Goal: Ask a question: Seek information or help from site administrators or community

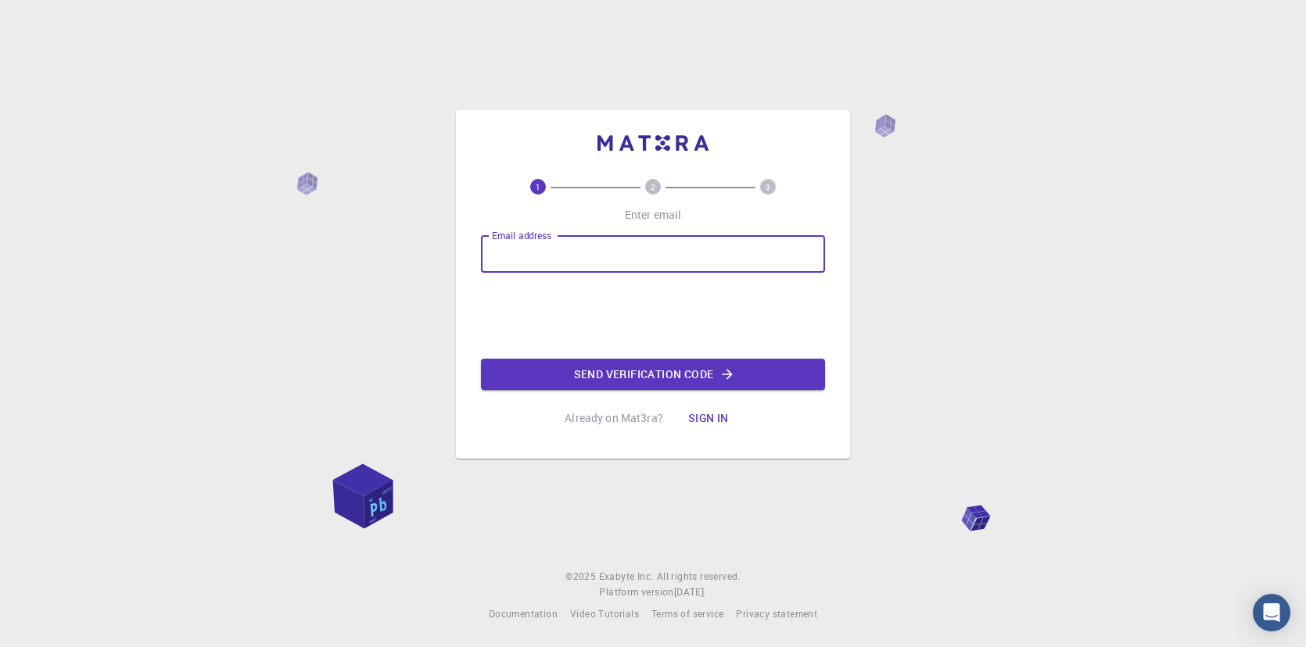
click at [530, 255] on input "Email address" at bounding box center [653, 254] width 344 height 38
type input "[PERSON_NAME][EMAIL_ADDRESS][DOMAIN_NAME][PERSON_NAME]"
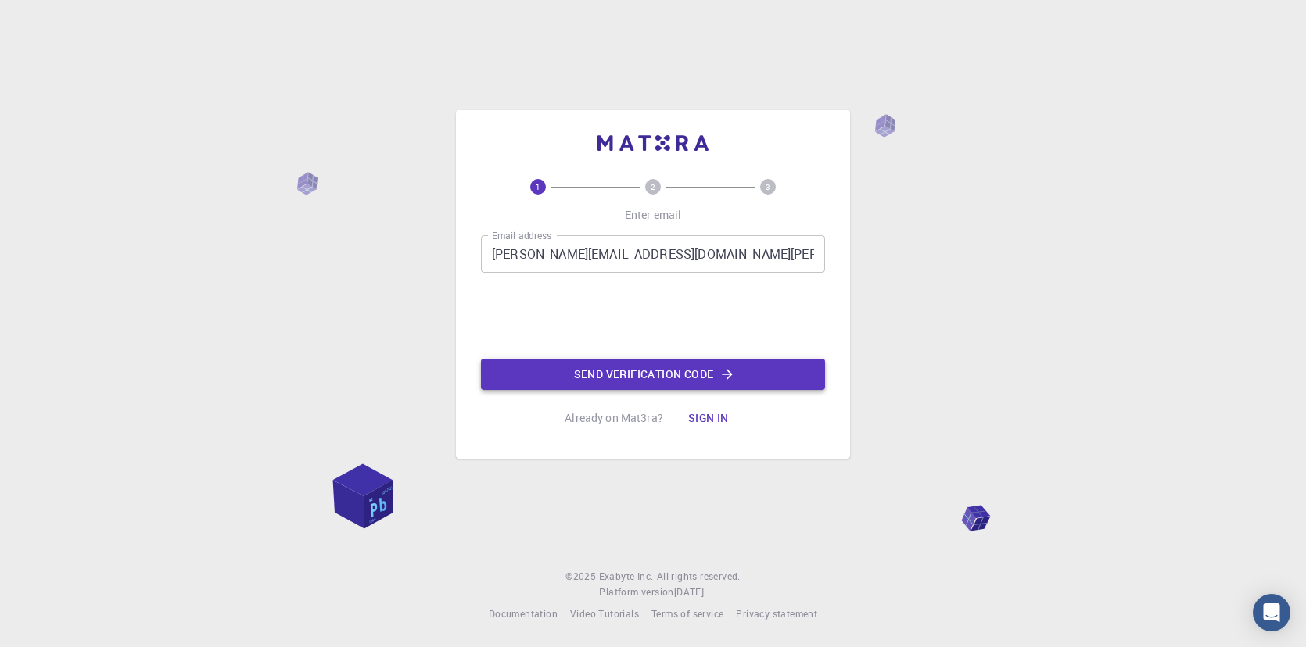
click at [663, 375] on button "Send verification code" at bounding box center [653, 374] width 344 height 31
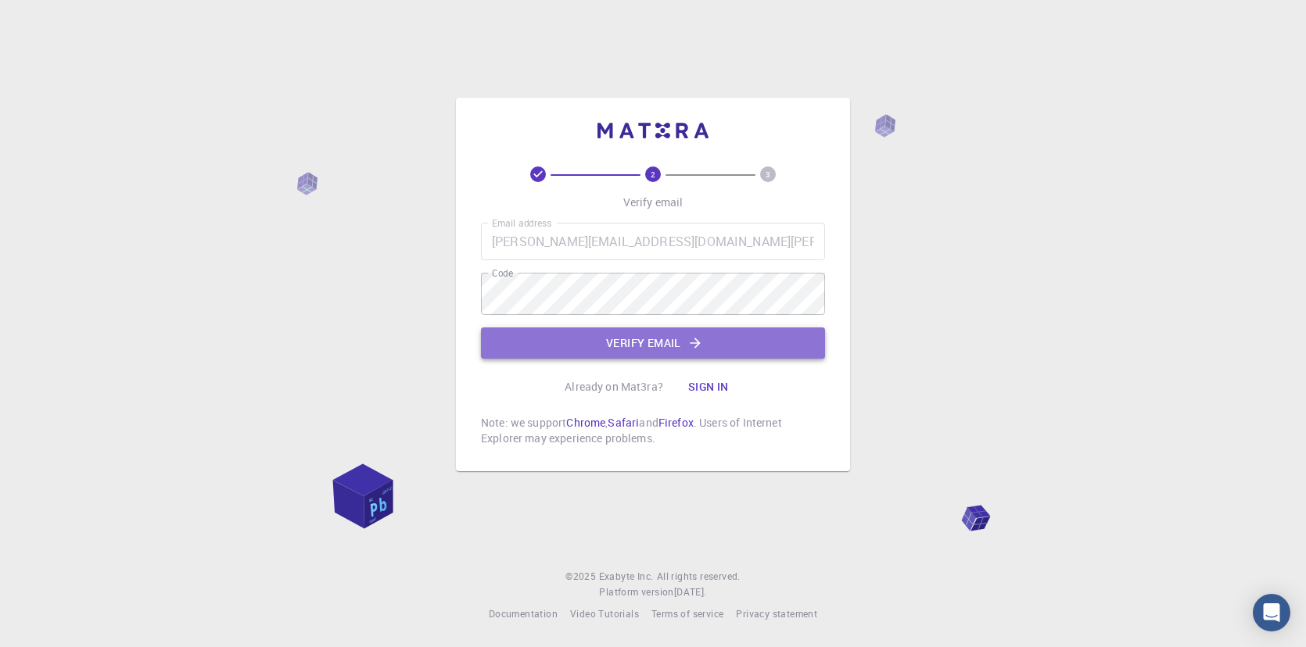
click at [657, 342] on button "Verify email" at bounding box center [653, 343] width 344 height 31
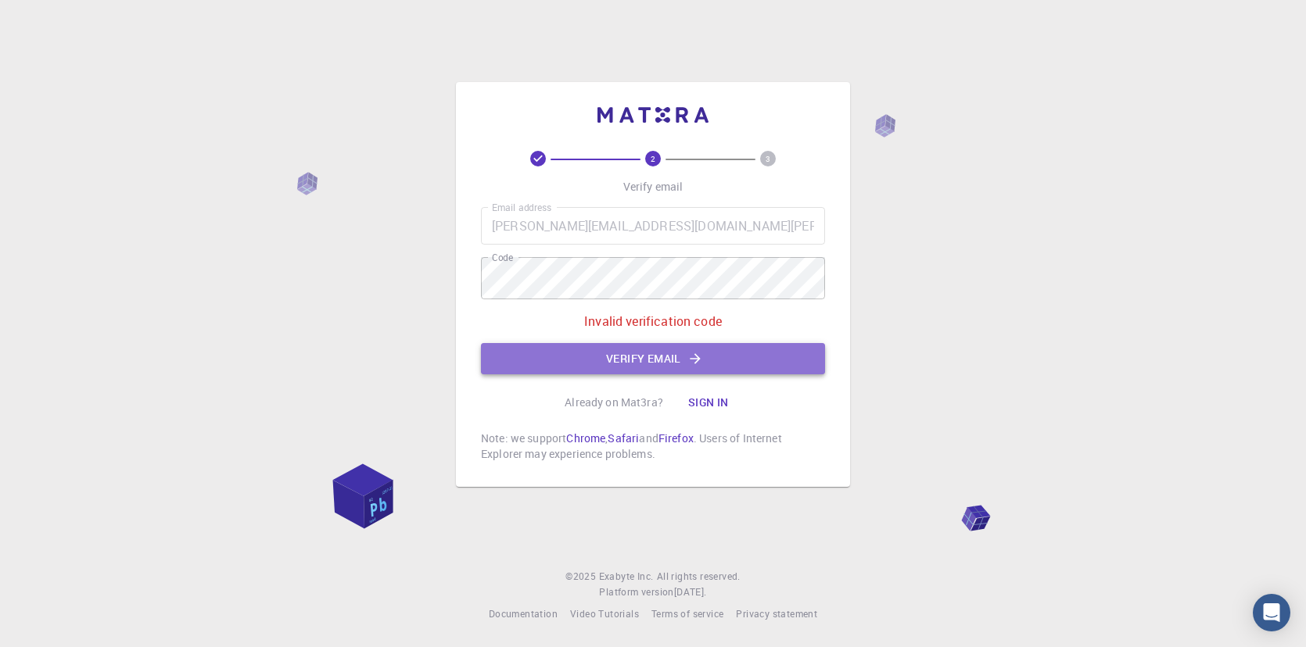
click at [718, 363] on button "Verify email" at bounding box center [653, 358] width 344 height 31
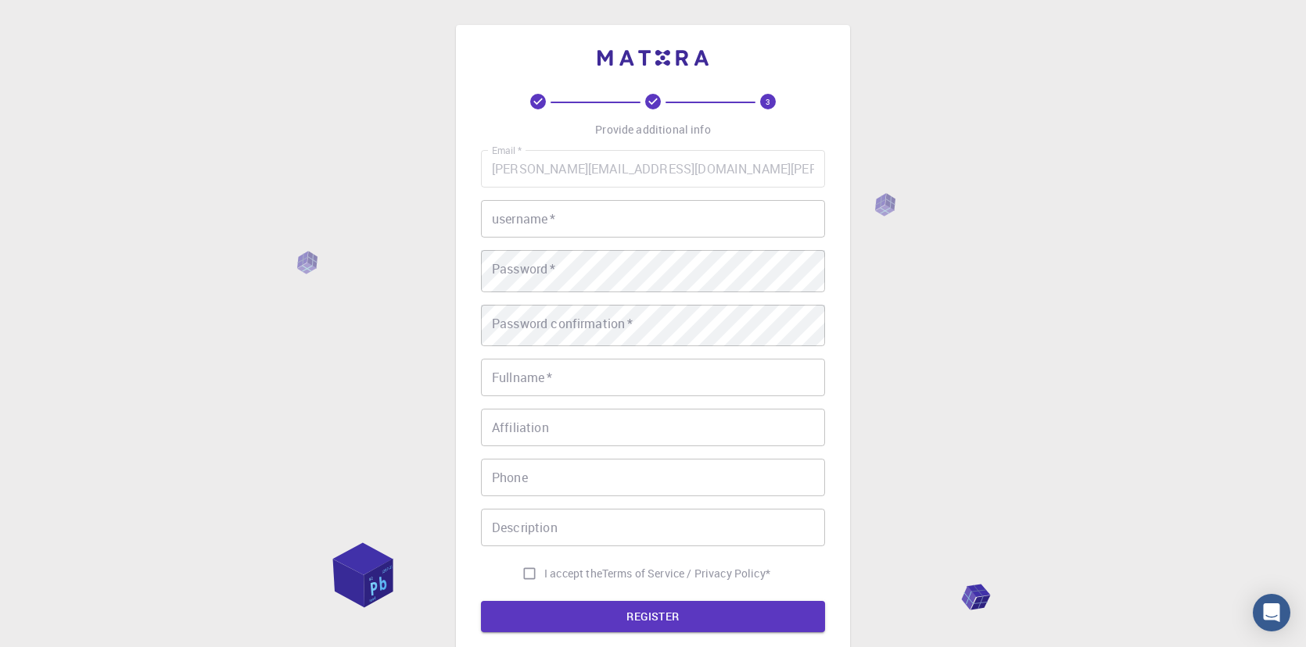
click at [690, 238] on input "username   *" at bounding box center [653, 219] width 344 height 38
type input "[DEMOGRAPHIC_DATA]"
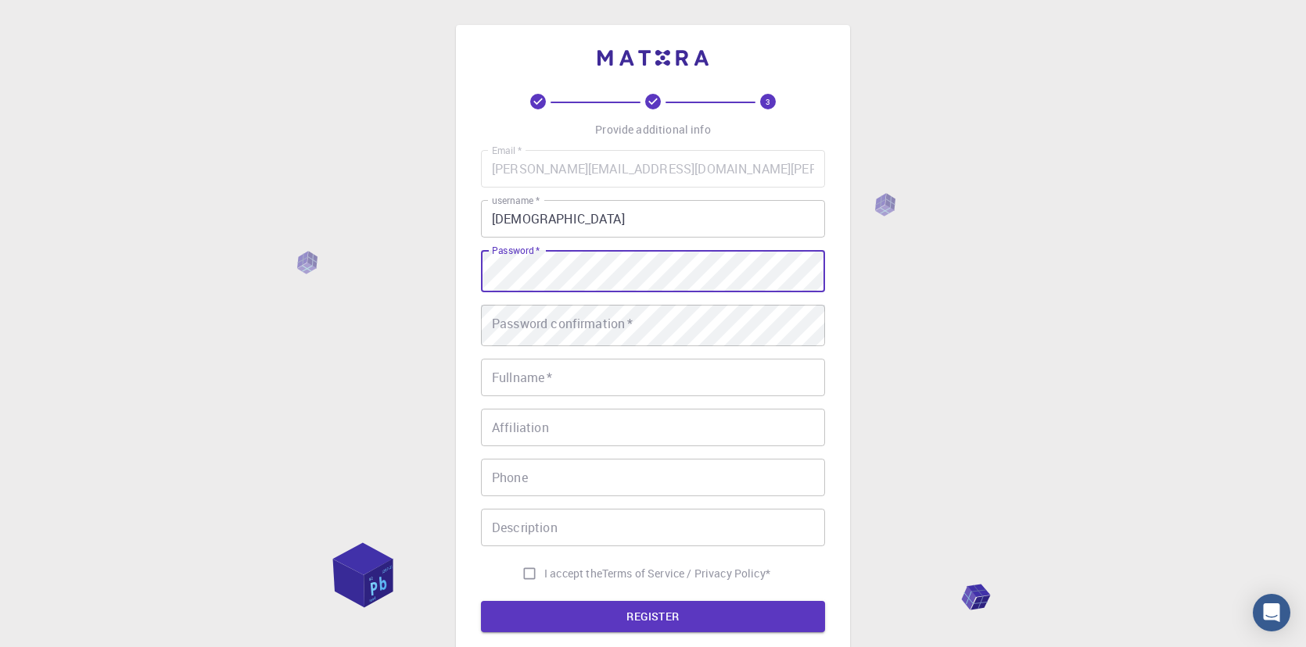
click at [631, 346] on div "Password confirmation   * Password confirmation   *" at bounding box center [653, 326] width 344 height 42
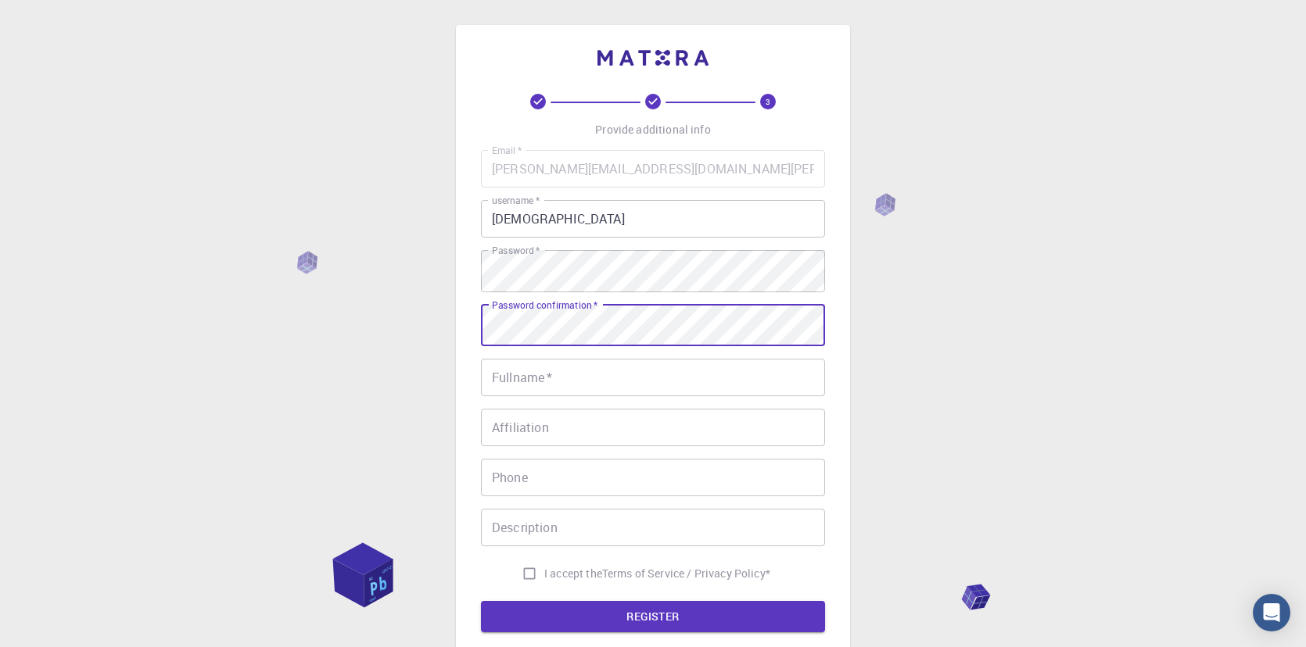
click at [590, 396] on input "Fullname   *" at bounding box center [653, 378] width 344 height 38
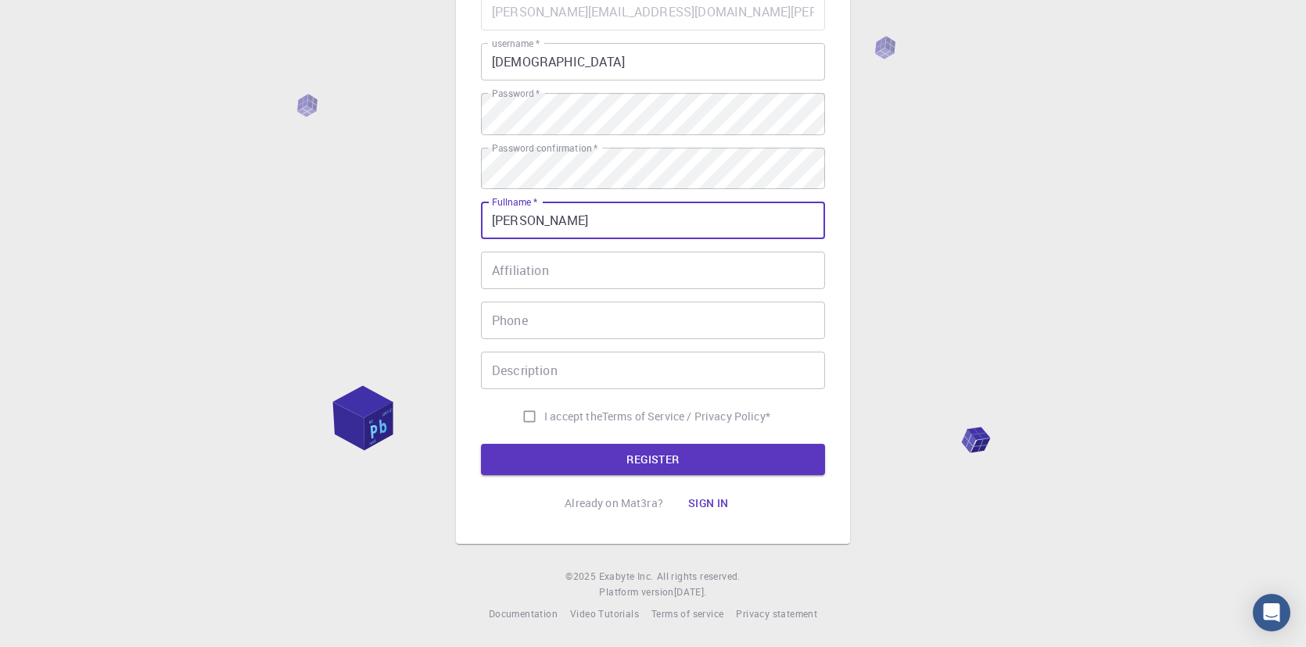
scroll to position [178, 0]
type input "[PERSON_NAME]"
click at [514, 432] on input "I accept the Terms of Service / Privacy Policy *" at bounding box center [529, 417] width 30 height 30
checkbox input "true"
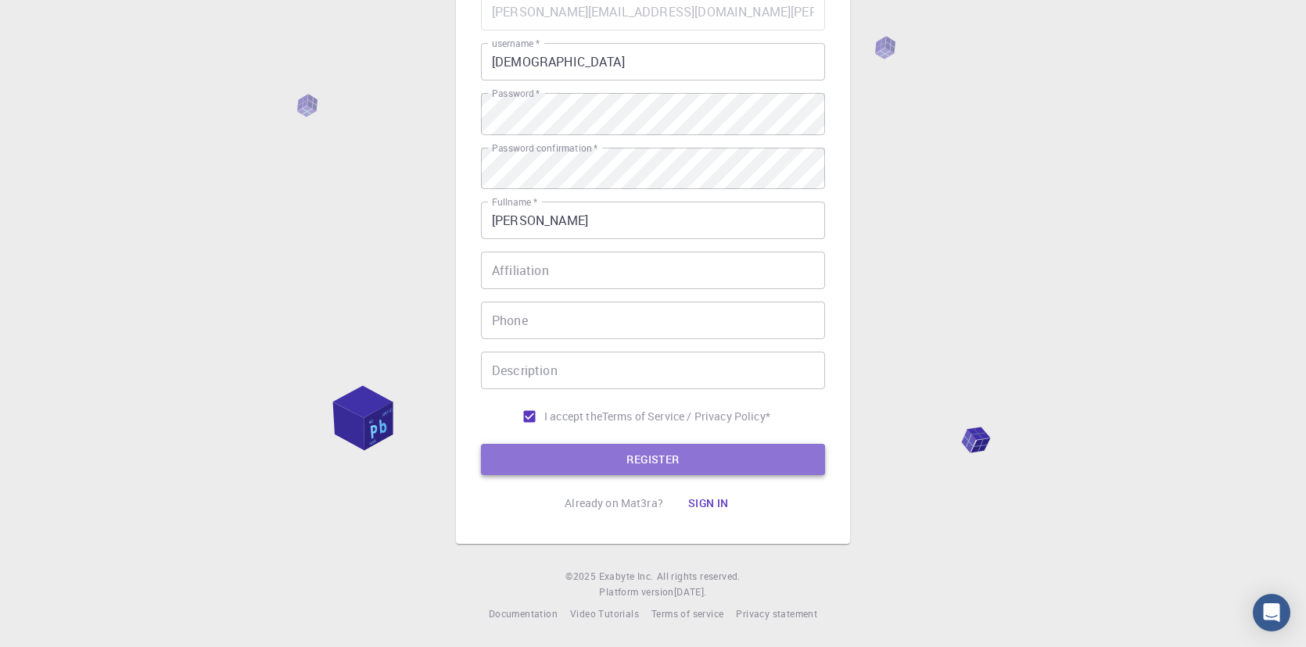
click at [671, 475] on button "REGISTER" at bounding box center [653, 459] width 344 height 31
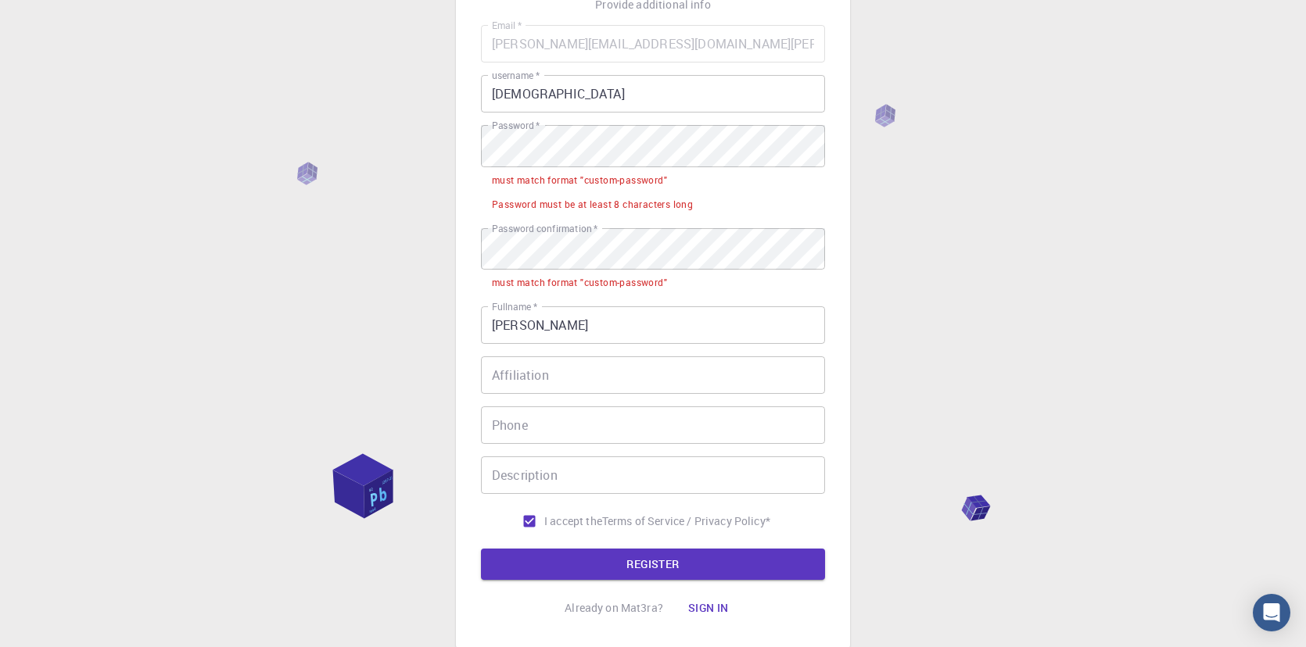
scroll to position [124, 0]
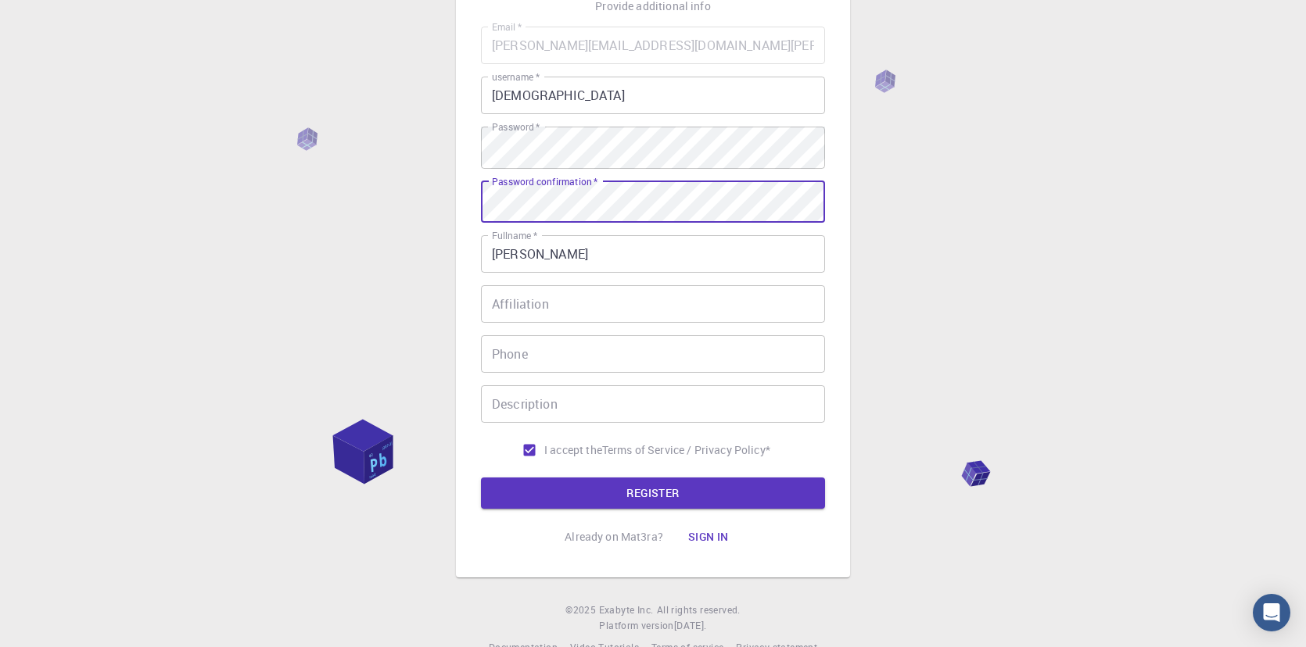
click at [665, 323] on input "Affiliation" at bounding box center [653, 304] width 344 height 38
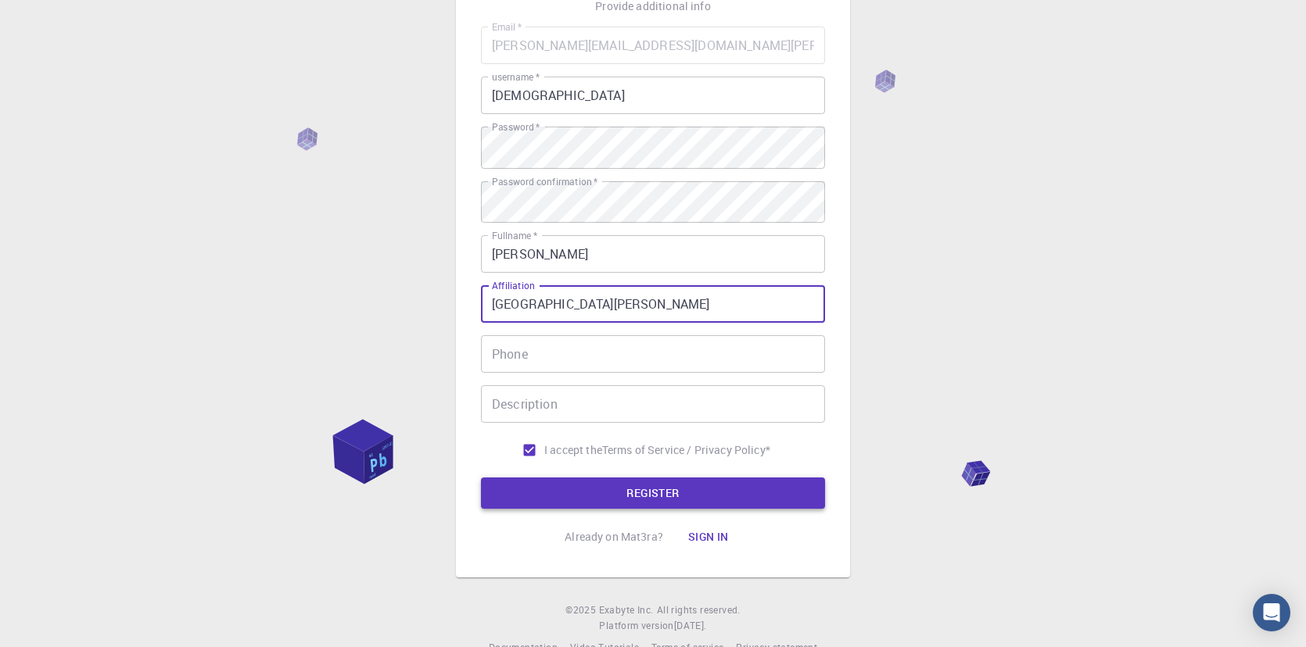
type input "[GEOGRAPHIC_DATA][PERSON_NAME]"
click at [677, 509] on button "REGISTER" at bounding box center [653, 493] width 344 height 31
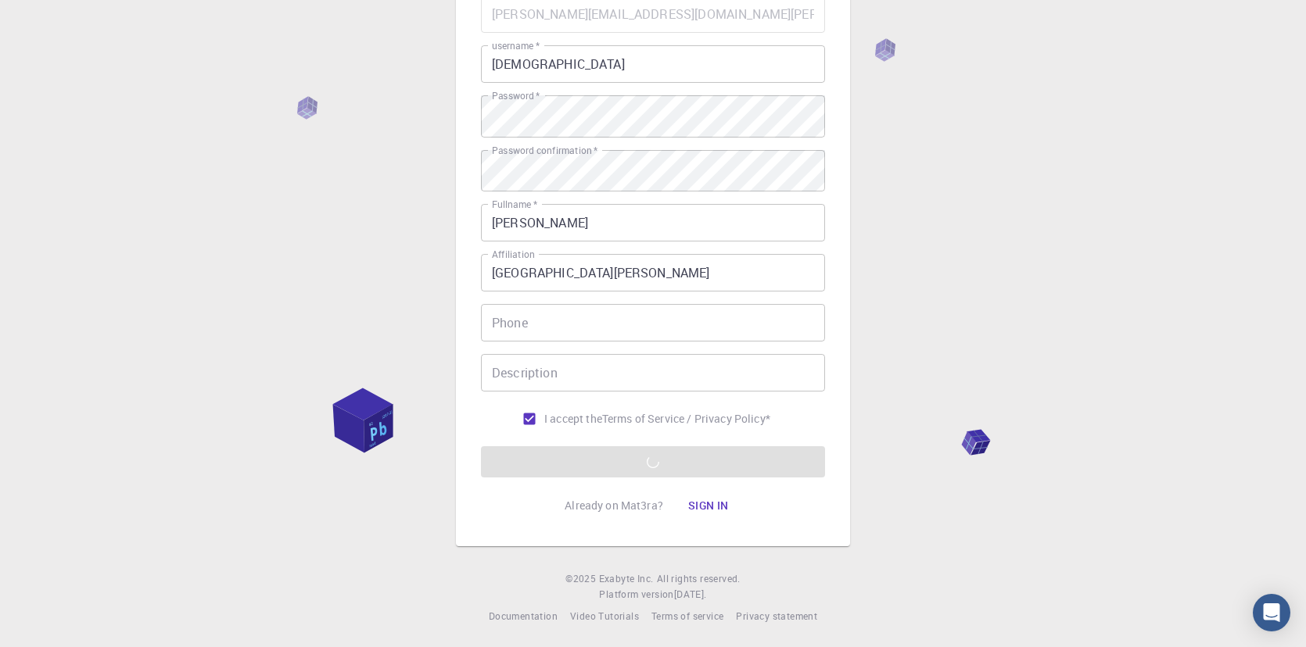
scroll to position [209, 0]
click at [728, 491] on button "Sign in" at bounding box center [708, 503] width 66 height 31
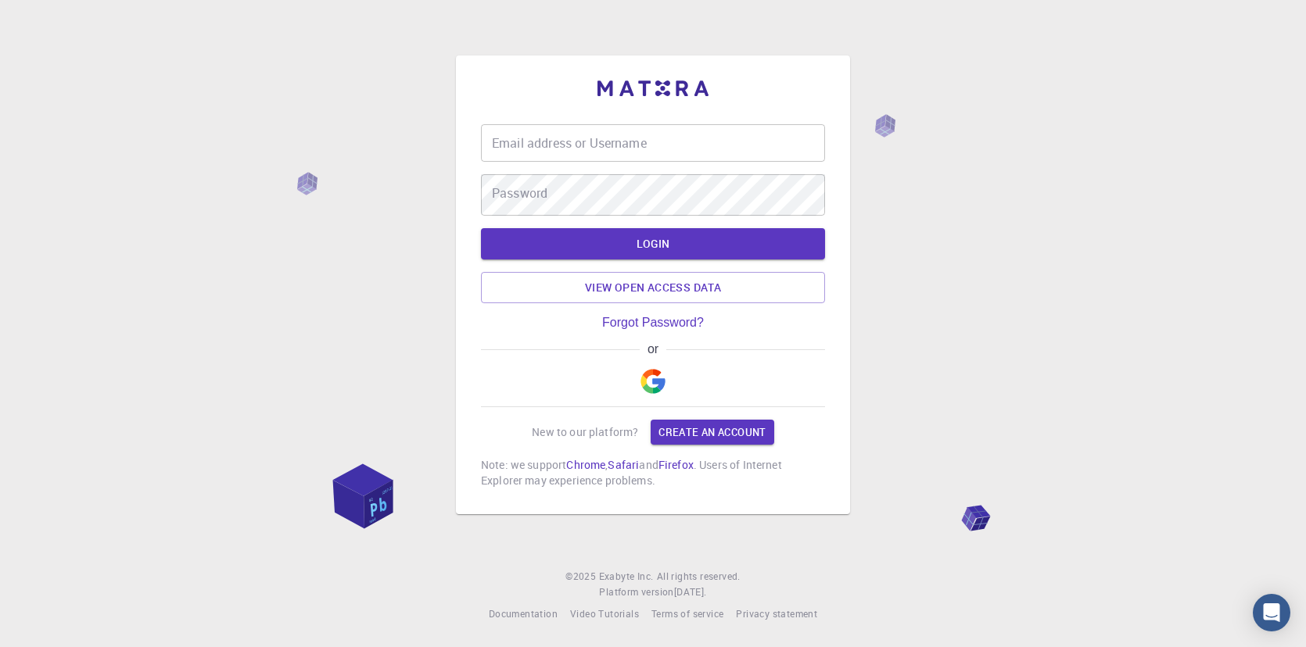
click at [678, 127] on input "Email address or Username" at bounding box center [653, 143] width 344 height 38
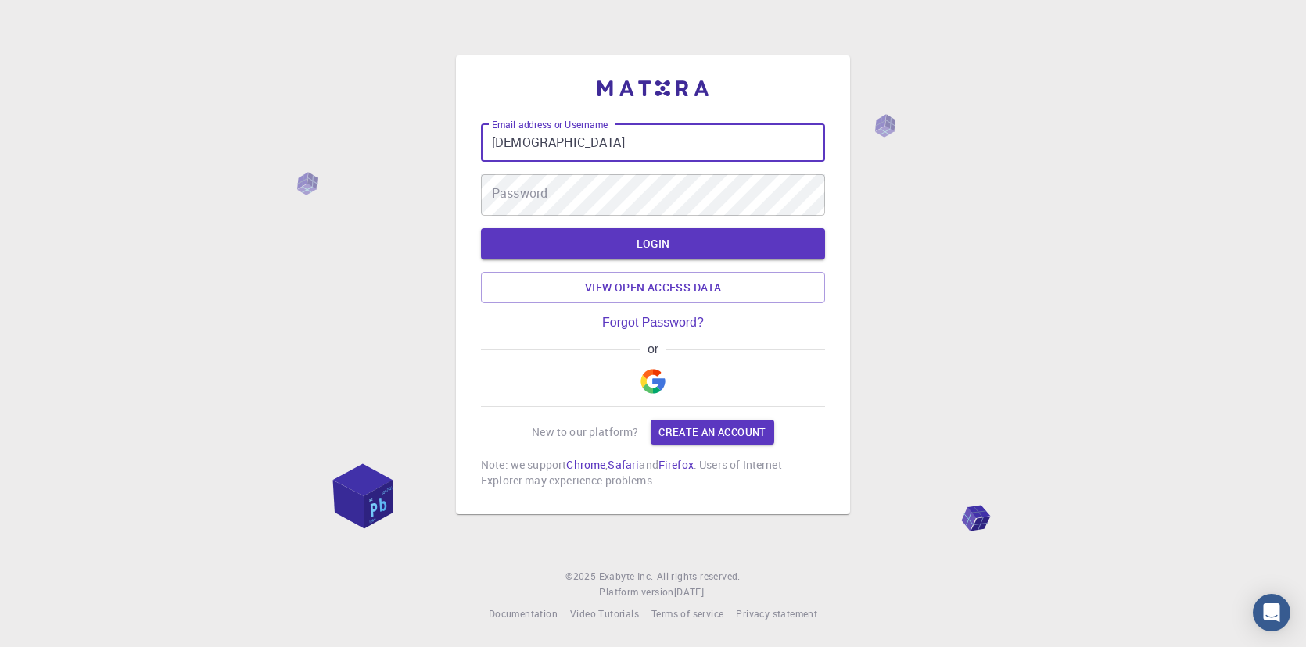
type input "[DEMOGRAPHIC_DATA]"
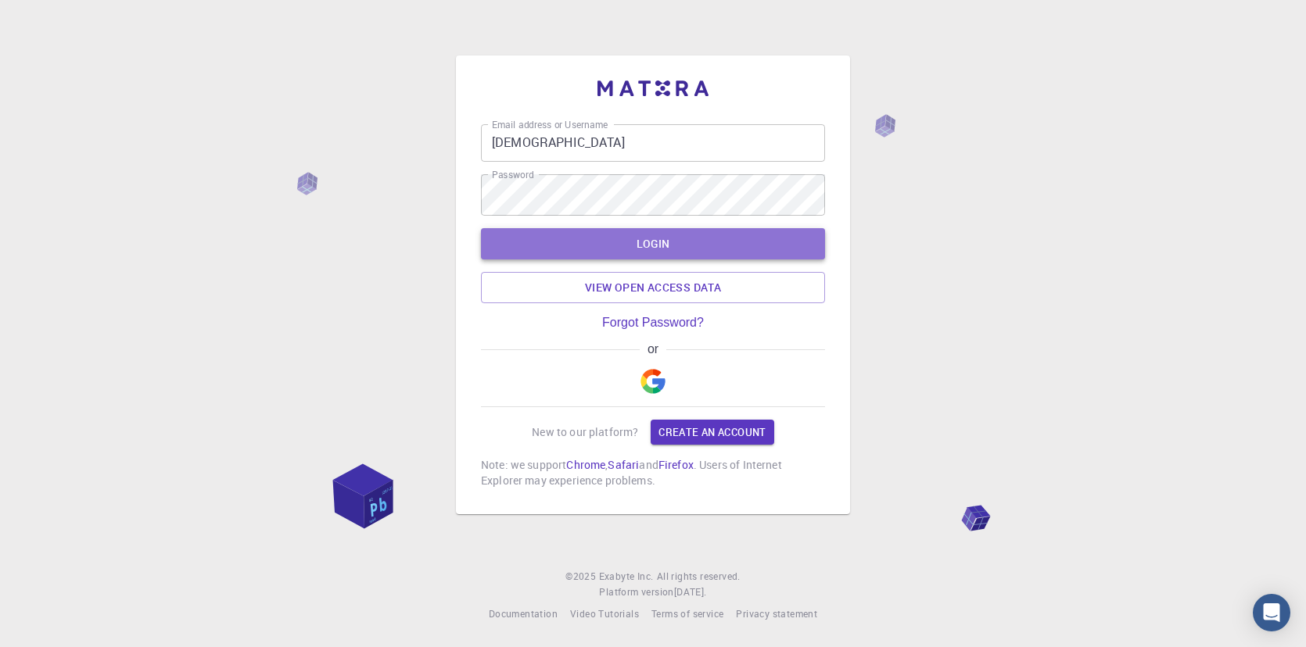
click at [700, 233] on button "LOGIN" at bounding box center [653, 243] width 344 height 31
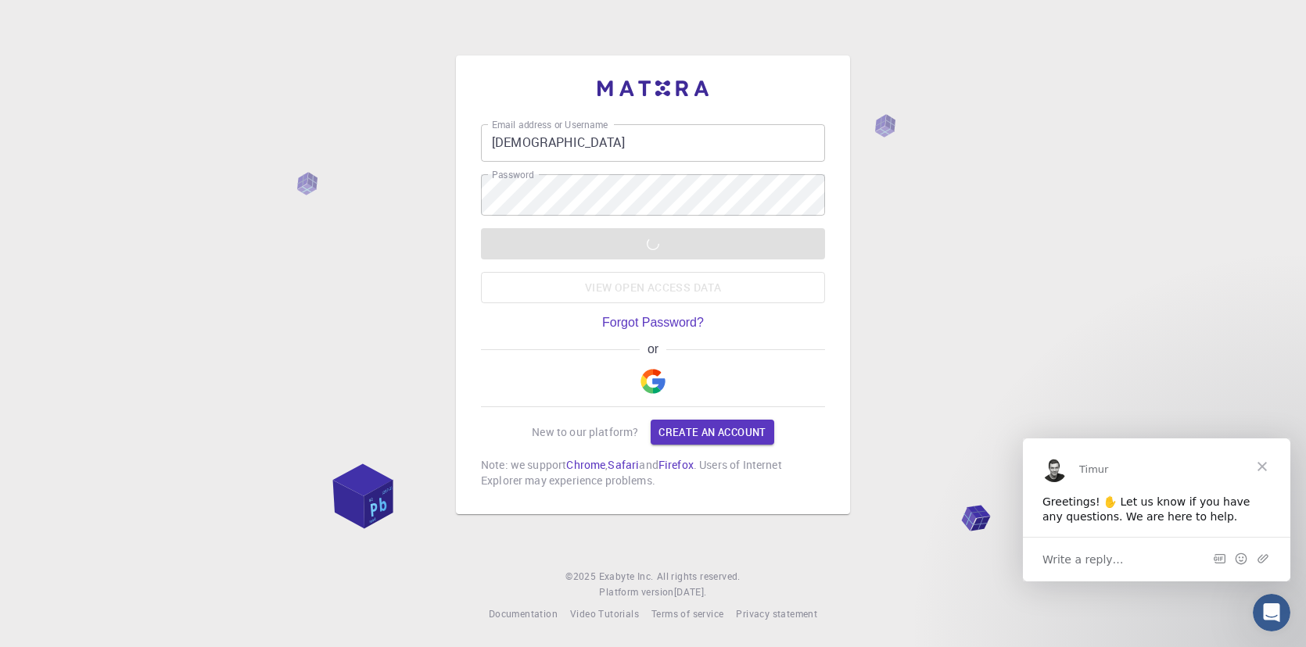
click at [724, 235] on div "LOGIN View open access data" at bounding box center [653, 265] width 344 height 75
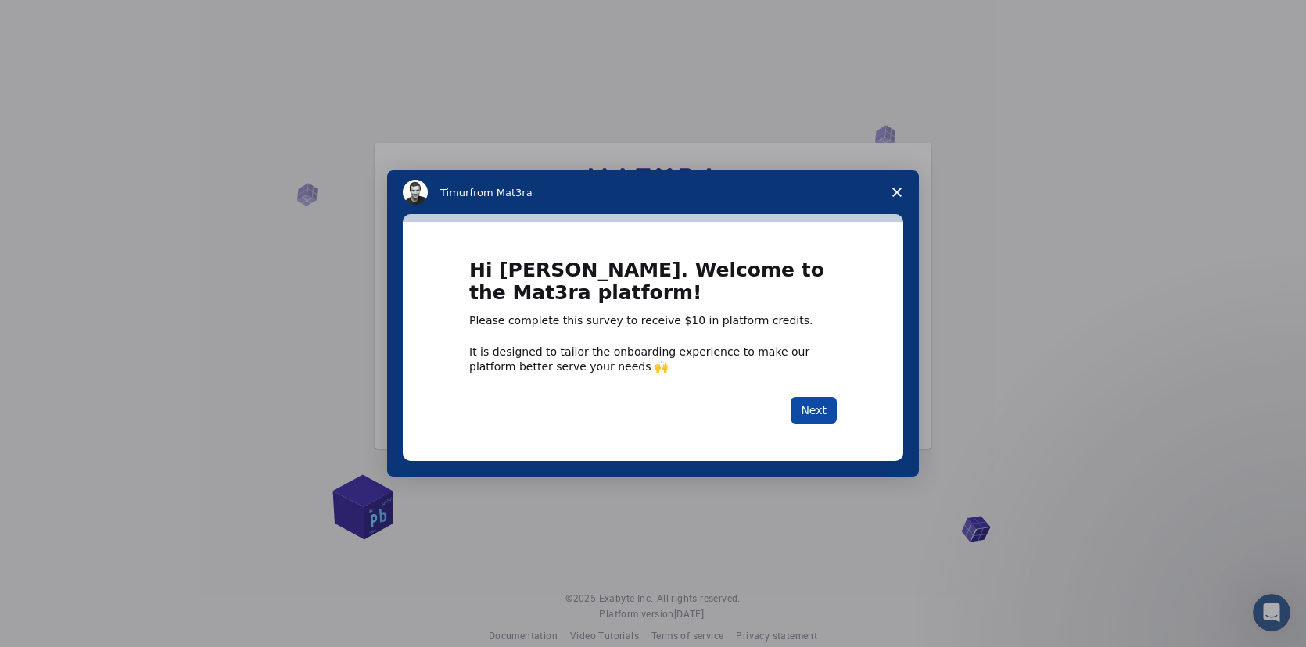
click at [817, 407] on button "Next" at bounding box center [813, 410] width 46 height 27
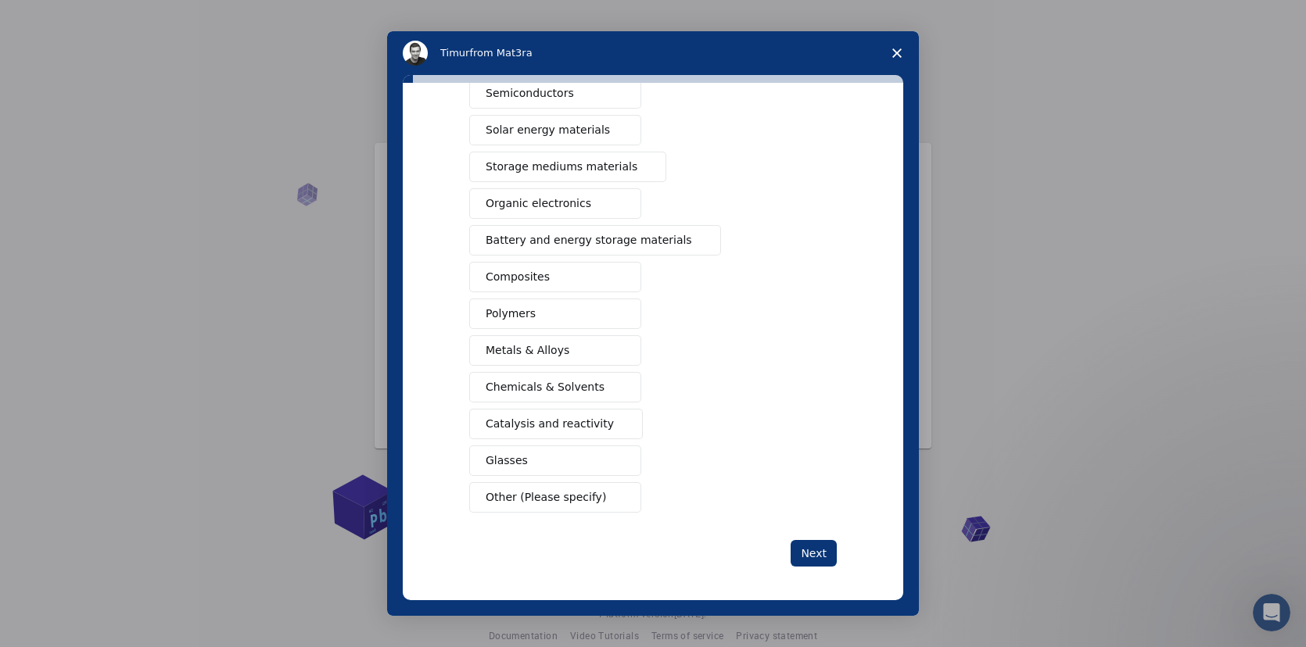
scroll to position [107, 0]
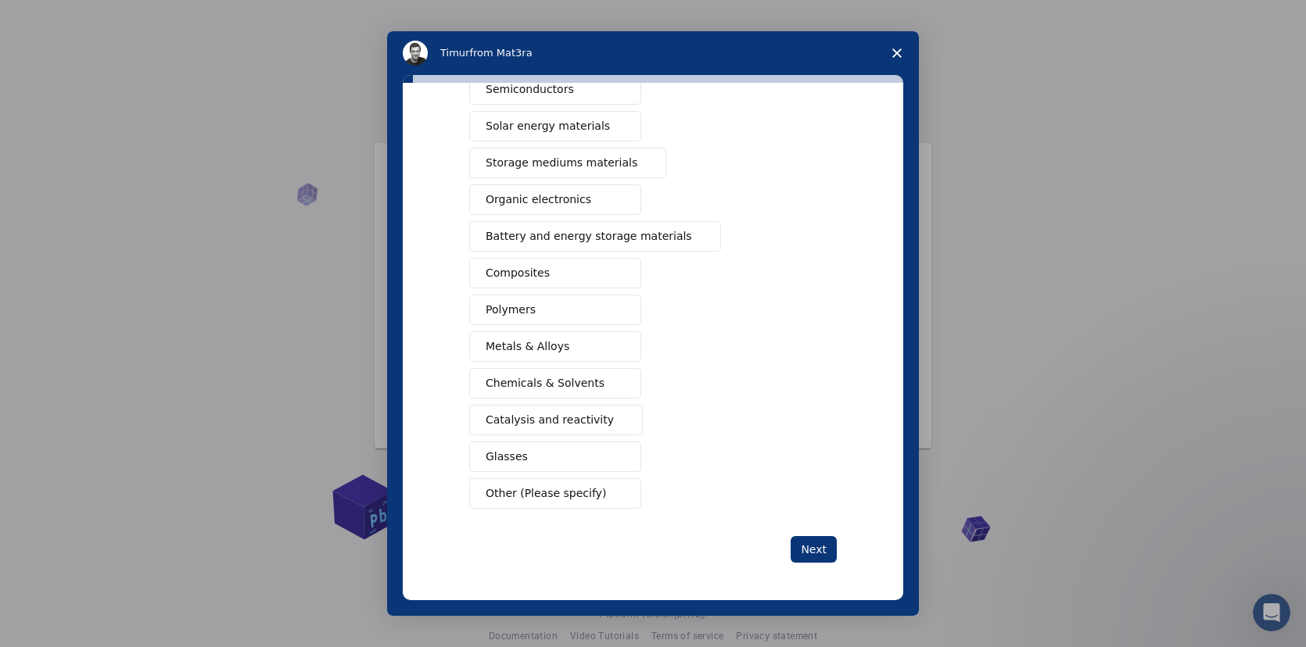
click at [580, 497] on span "Other (Please specify)" at bounding box center [546, 494] width 120 height 16
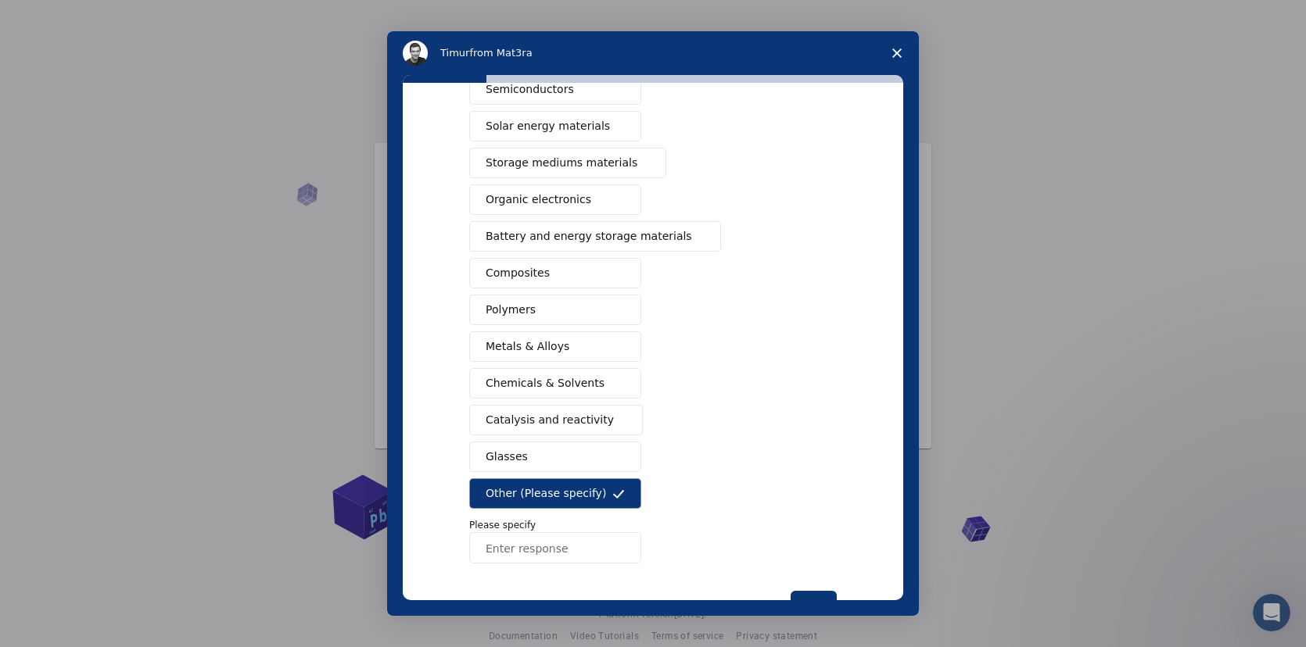
click at [545, 549] on input "Enter response" at bounding box center [555, 547] width 172 height 31
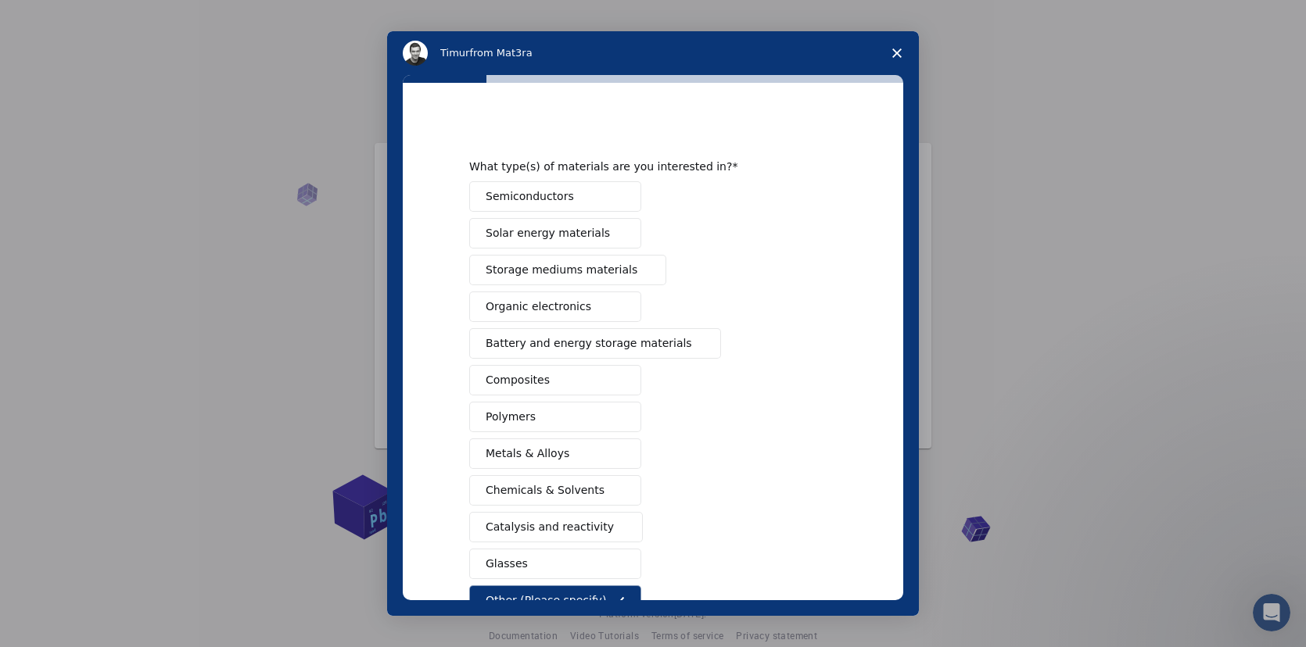
click at [514, 199] on span "Semiconductors" at bounding box center [530, 196] width 88 height 16
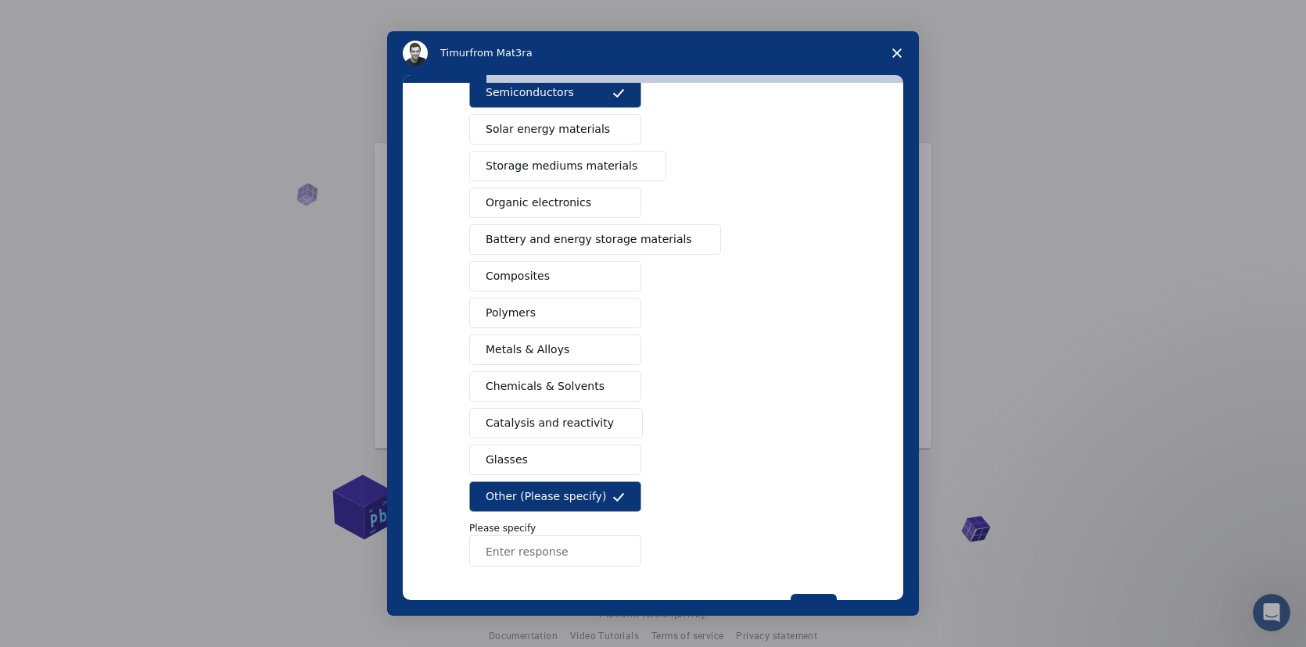
scroll to position [131, 0]
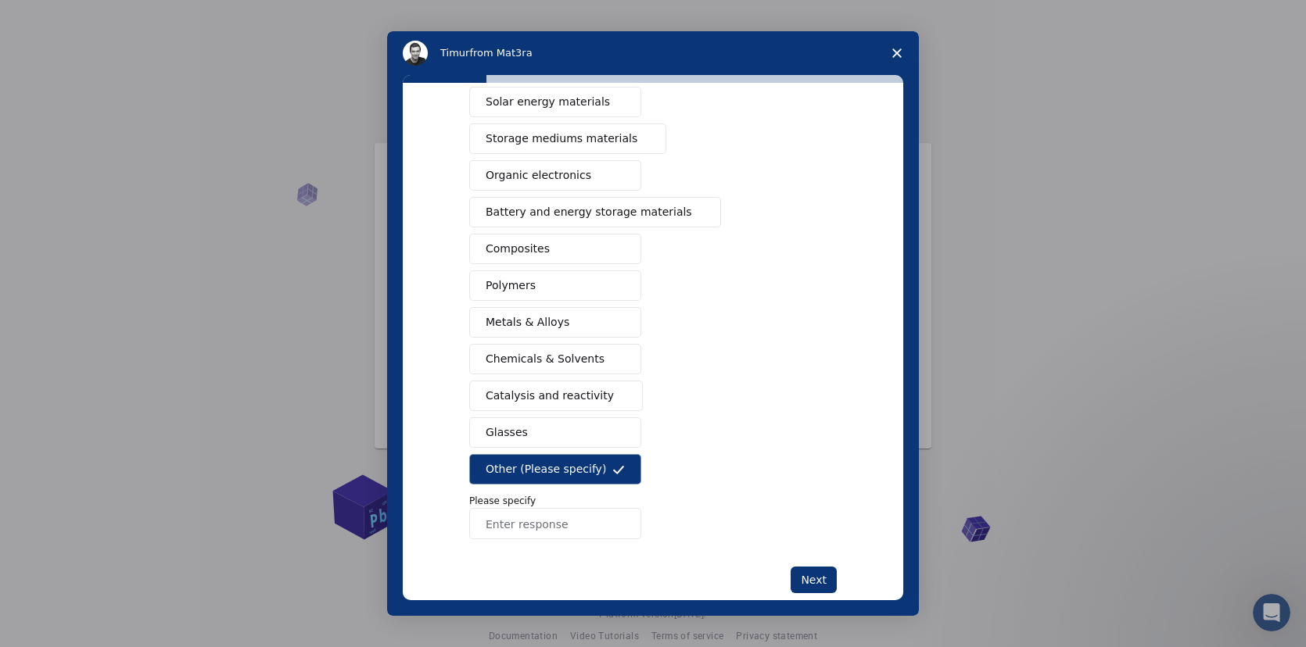
click at [505, 317] on span "Metals & Alloys" at bounding box center [528, 322] width 84 height 16
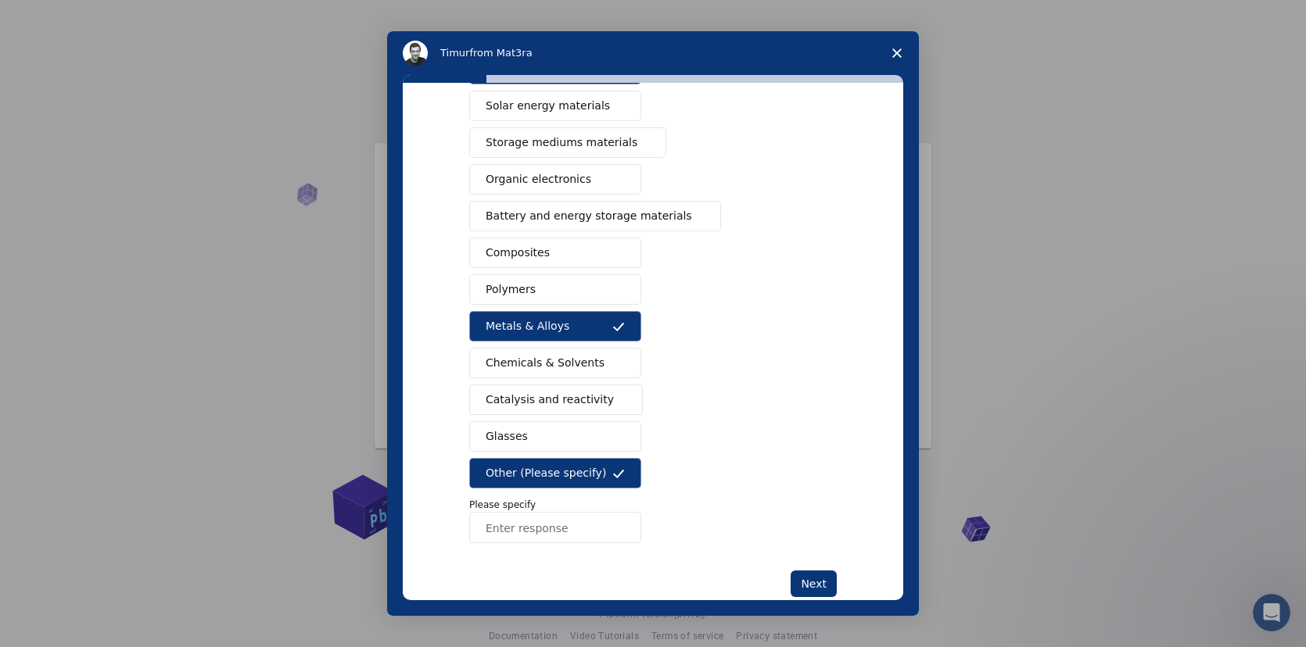
scroll to position [127, 0]
click at [616, 471] on icon "Intercom messenger" at bounding box center [618, 474] width 13 height 13
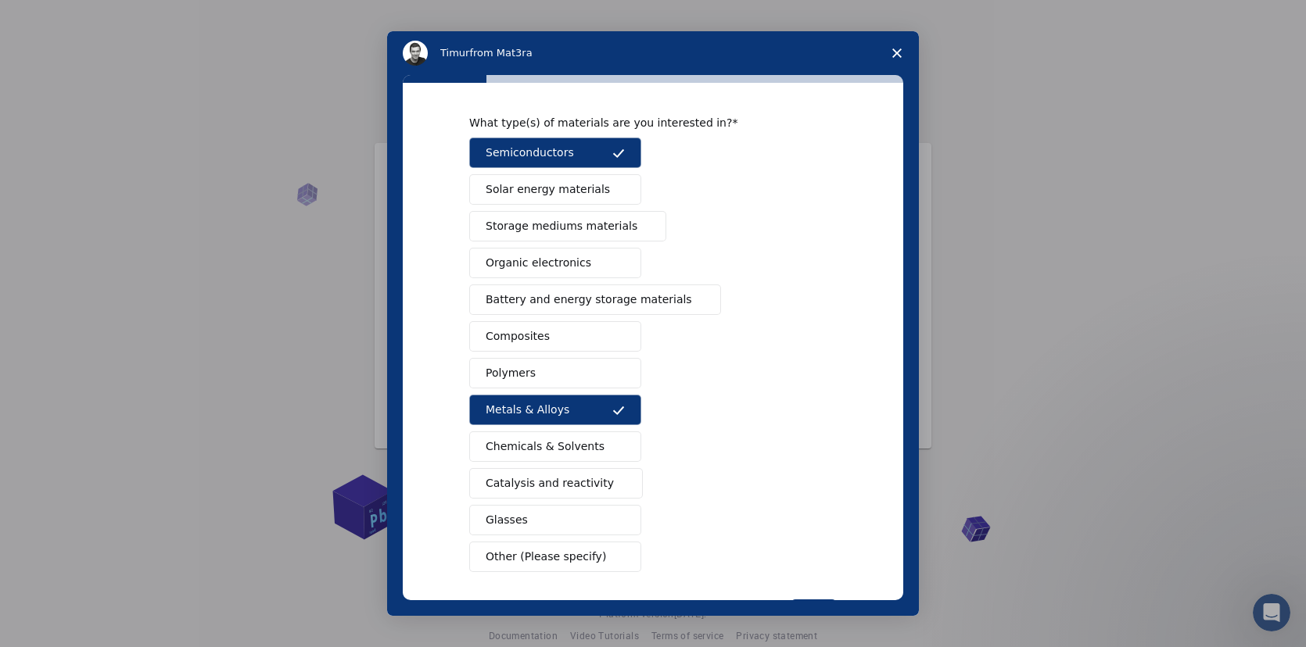
scroll to position [107, 0]
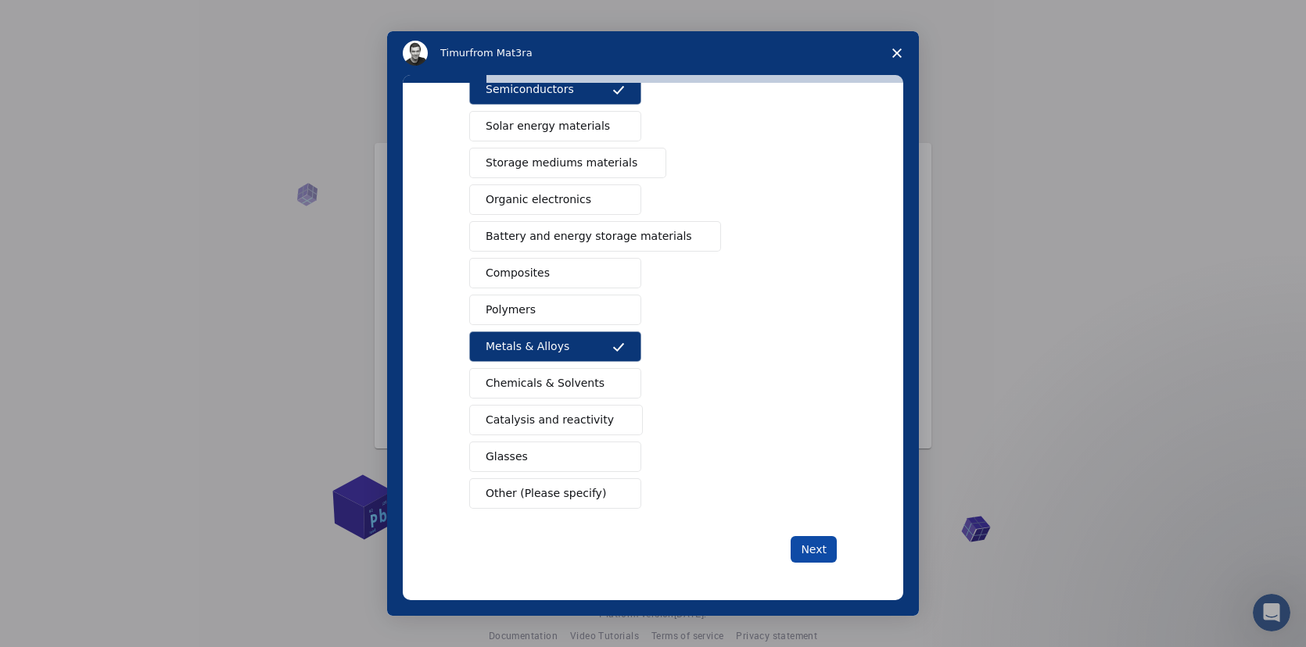
click at [815, 542] on button "Next" at bounding box center [813, 549] width 46 height 27
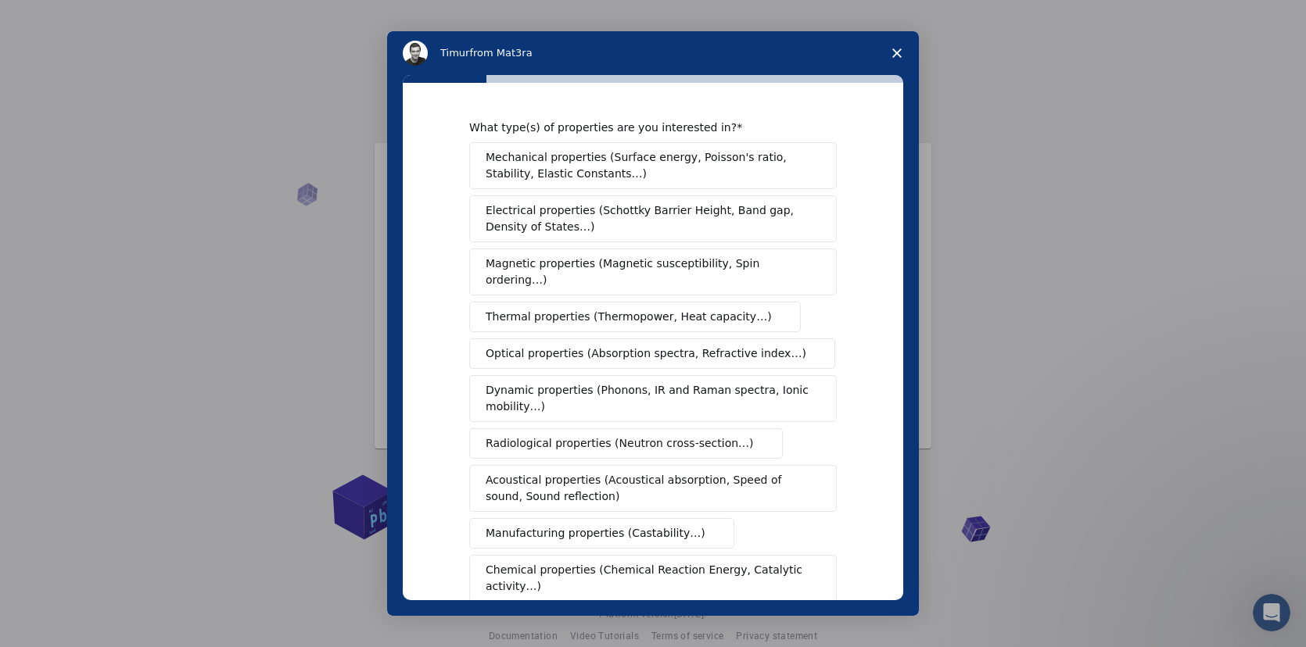
click at [554, 274] on button "Magnetic properties (Magnetic susceptibility, Spin ordering…)" at bounding box center [652, 272] width 367 height 47
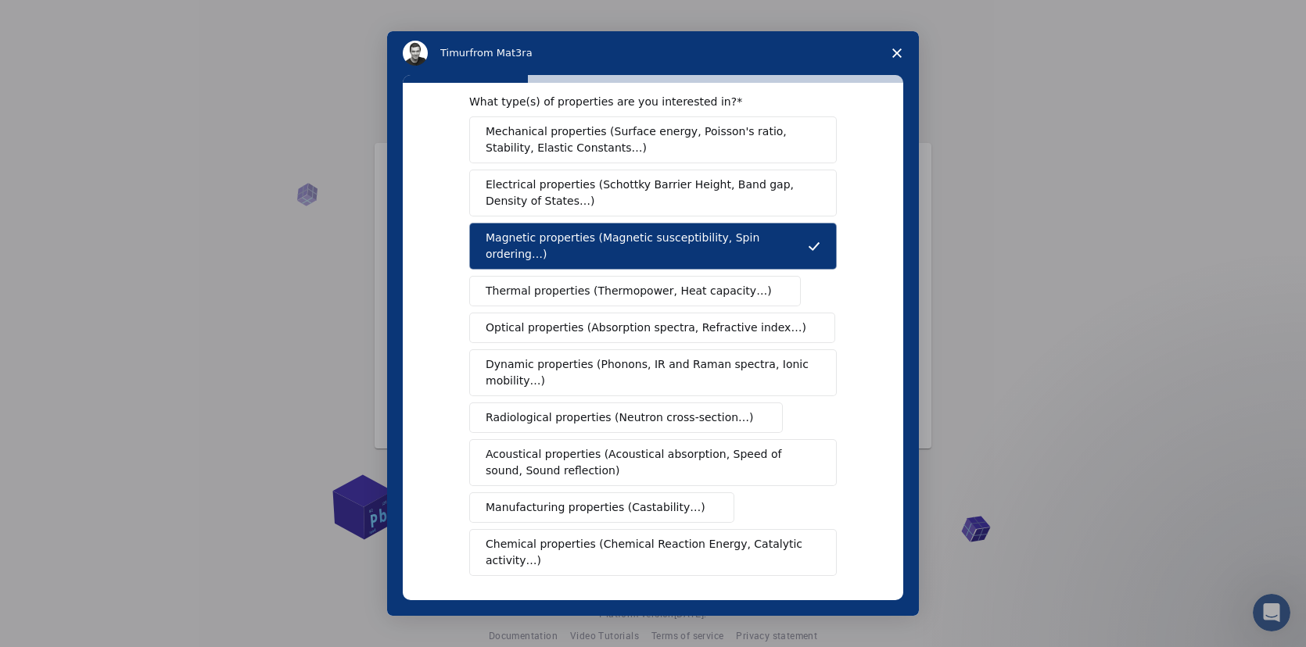
scroll to position [32, 0]
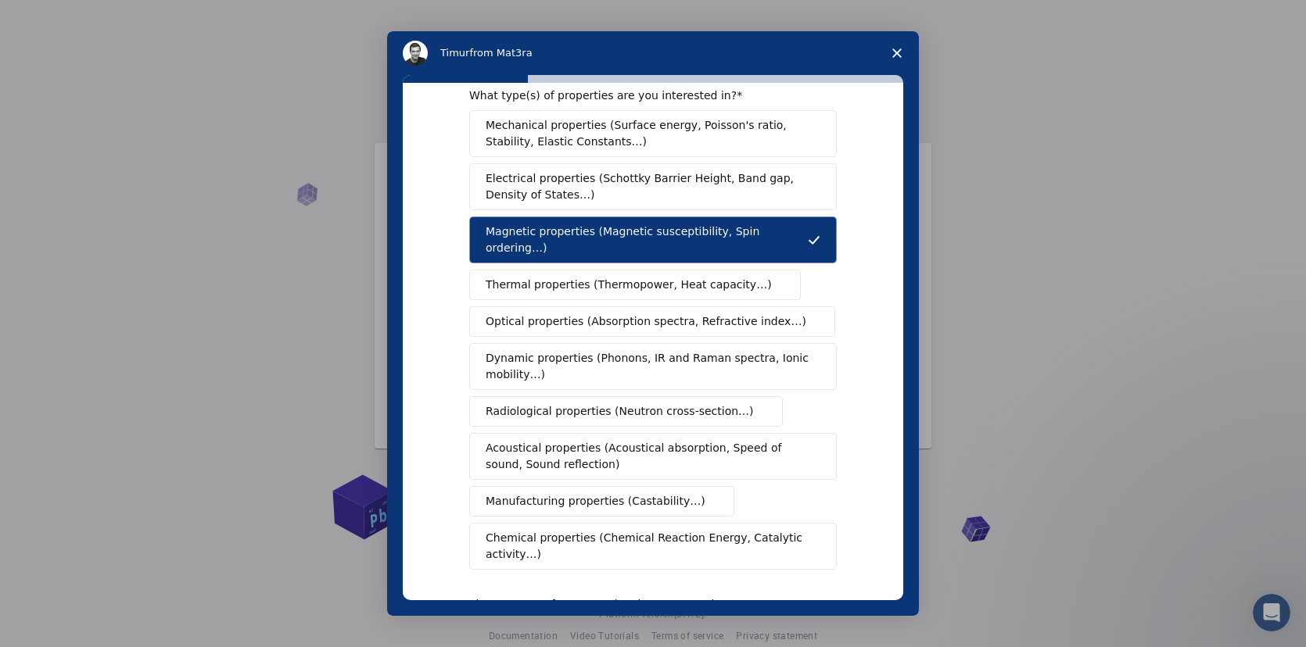
click at [536, 350] on span "Dynamic properties (Phonons, IR and Raman spectra, Ionic mobility…)" at bounding box center [648, 366] width 324 height 33
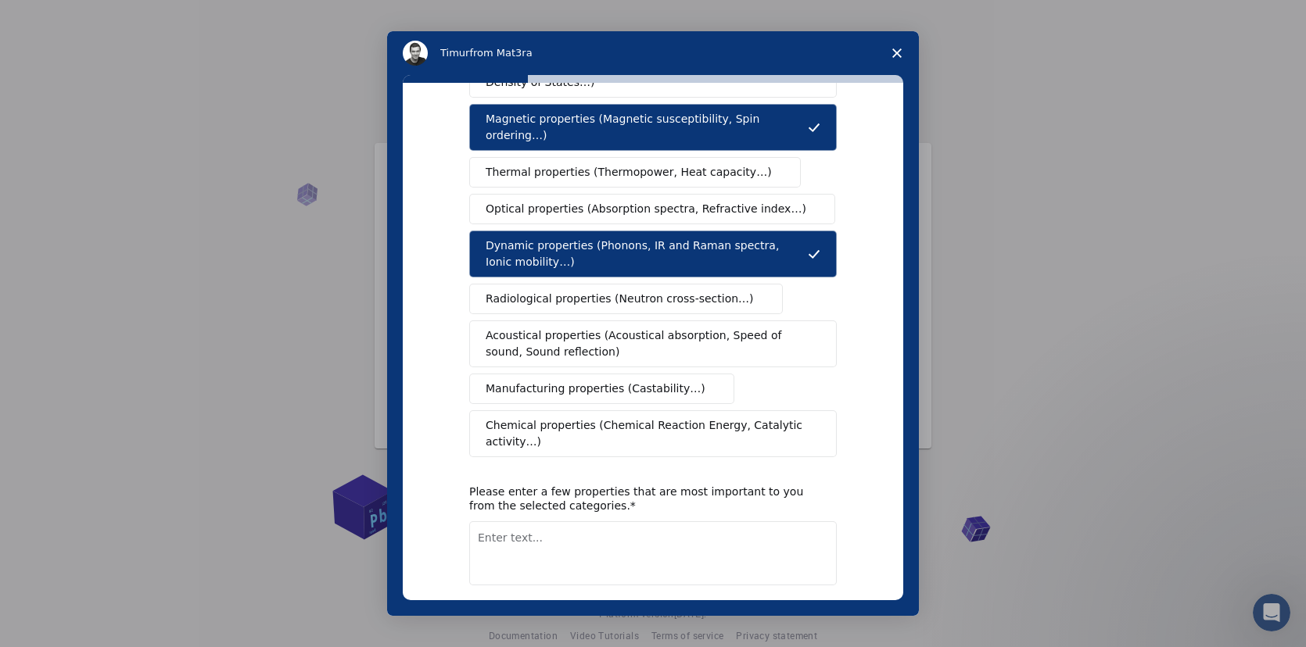
scroll to position [0, 0]
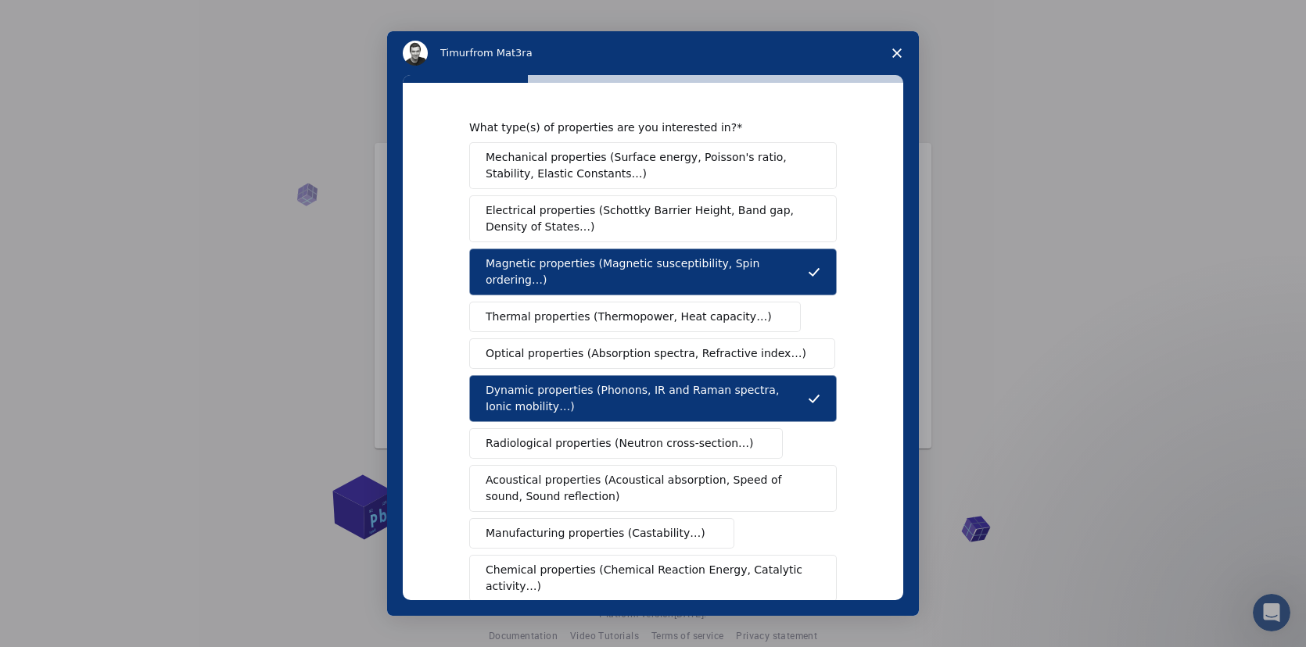
click at [524, 228] on span "Electrical properties (Schottky Barrier Height, Band gap, Density of States…)" at bounding box center [648, 218] width 325 height 33
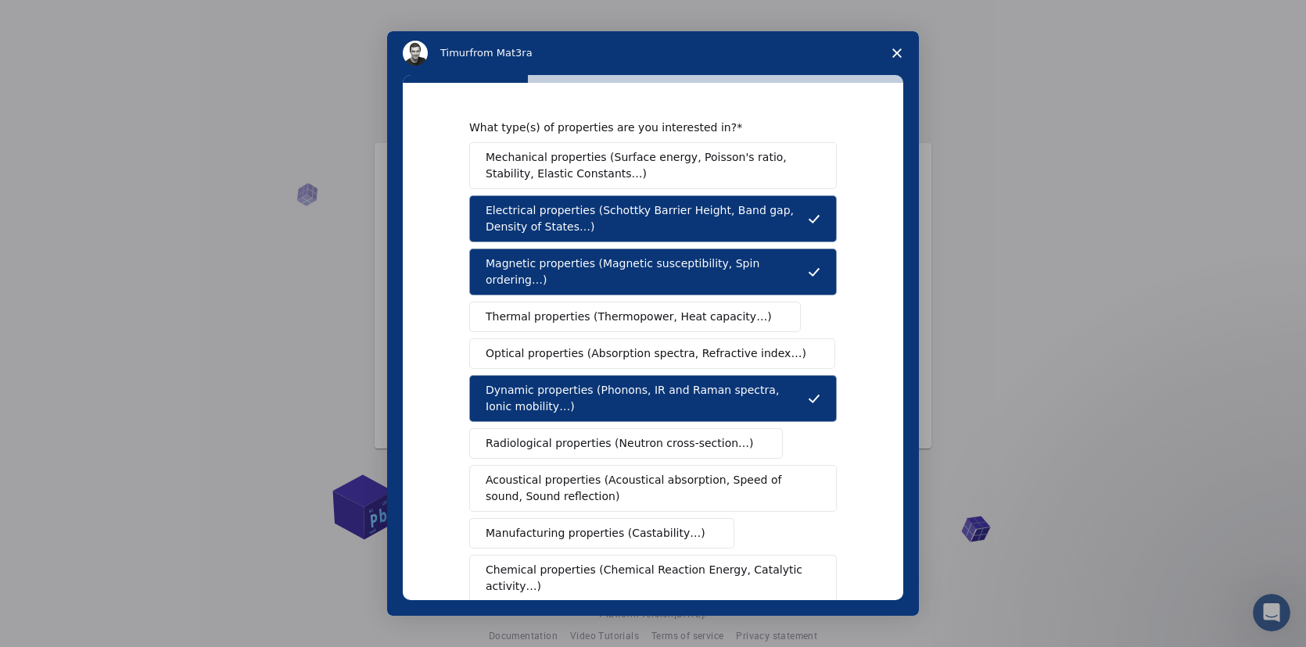
click at [583, 382] on span "Dynamic properties (Phonons, IR and Raman spectra, Ionic mobility…)" at bounding box center [647, 398] width 322 height 33
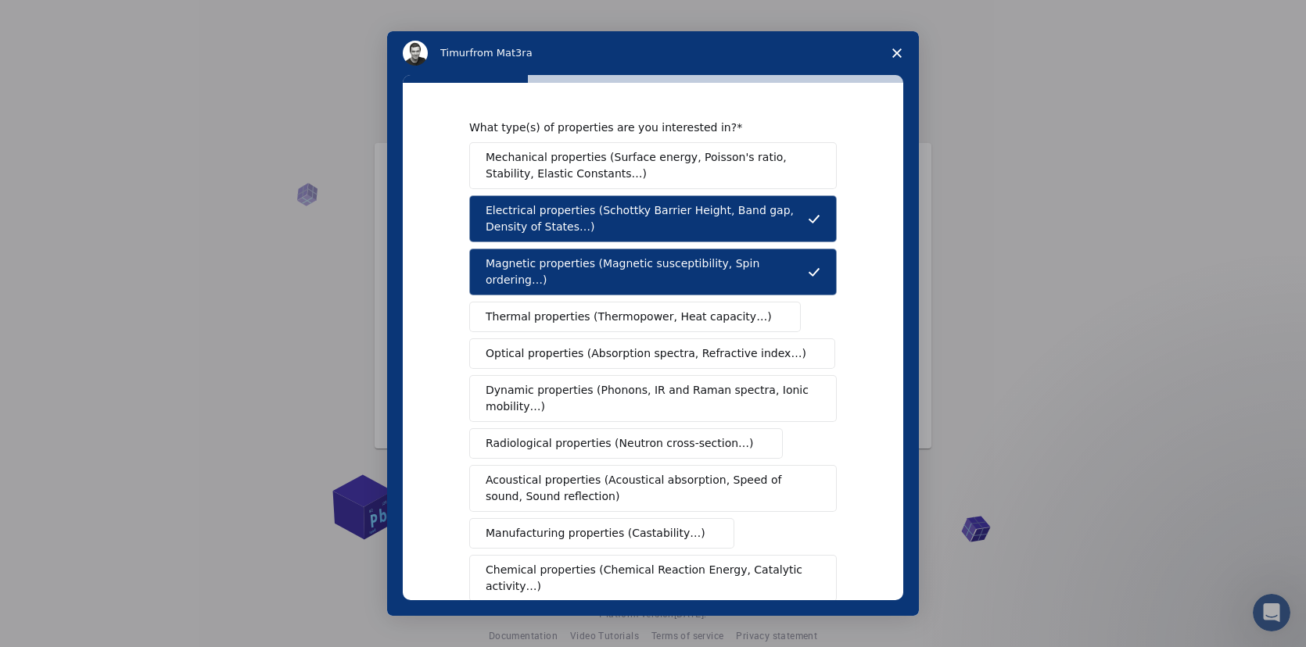
click at [583, 382] on span "Dynamic properties (Phonons, IR and Raman spectra, Ionic mobility…)" at bounding box center [648, 398] width 324 height 33
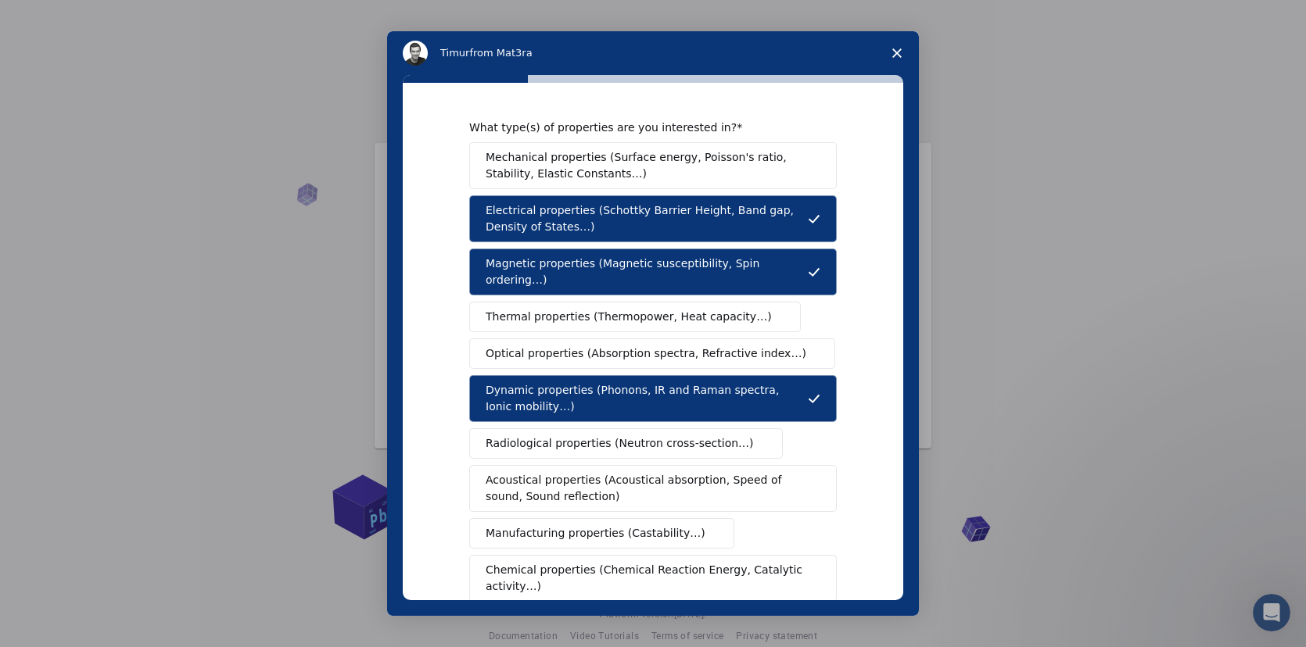
scroll to position [150, 0]
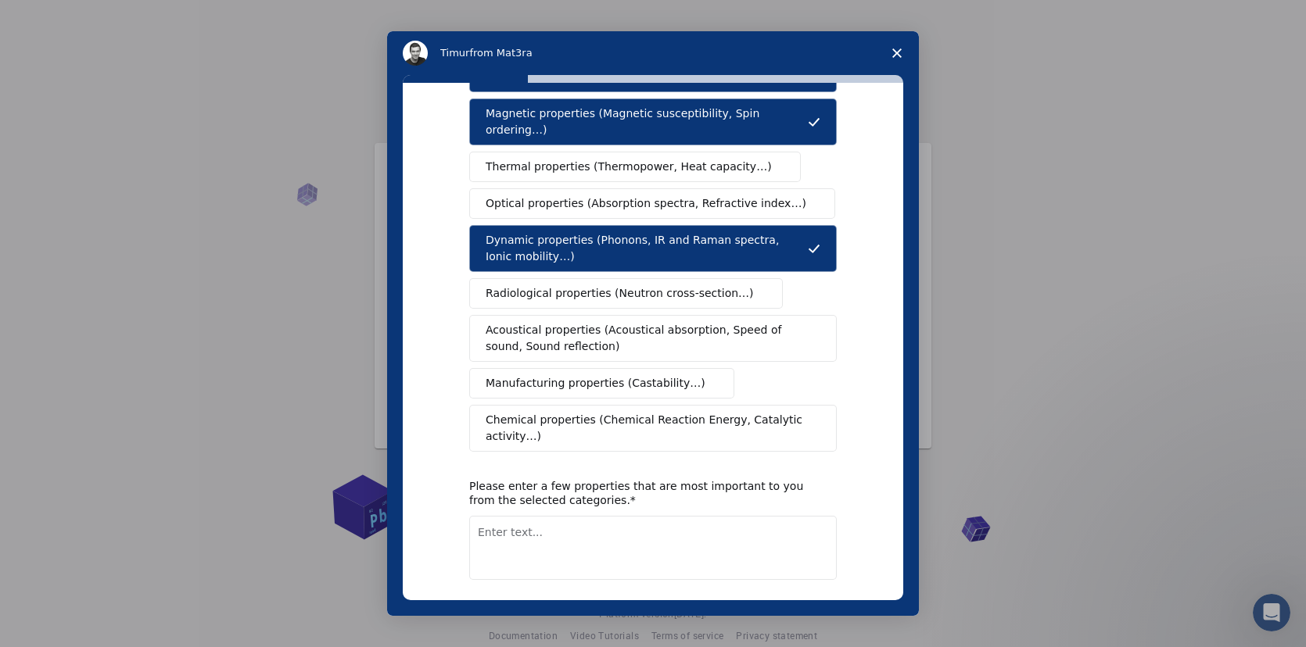
click at [557, 521] on textarea "Enter text..." at bounding box center [652, 548] width 367 height 64
type textarea "б"
click at [564, 519] on textarea "electronic bands, frozen" at bounding box center [652, 548] width 367 height 64
click at [680, 525] on textarea "electronic bands, excitations, frozen" at bounding box center [652, 548] width 367 height 64
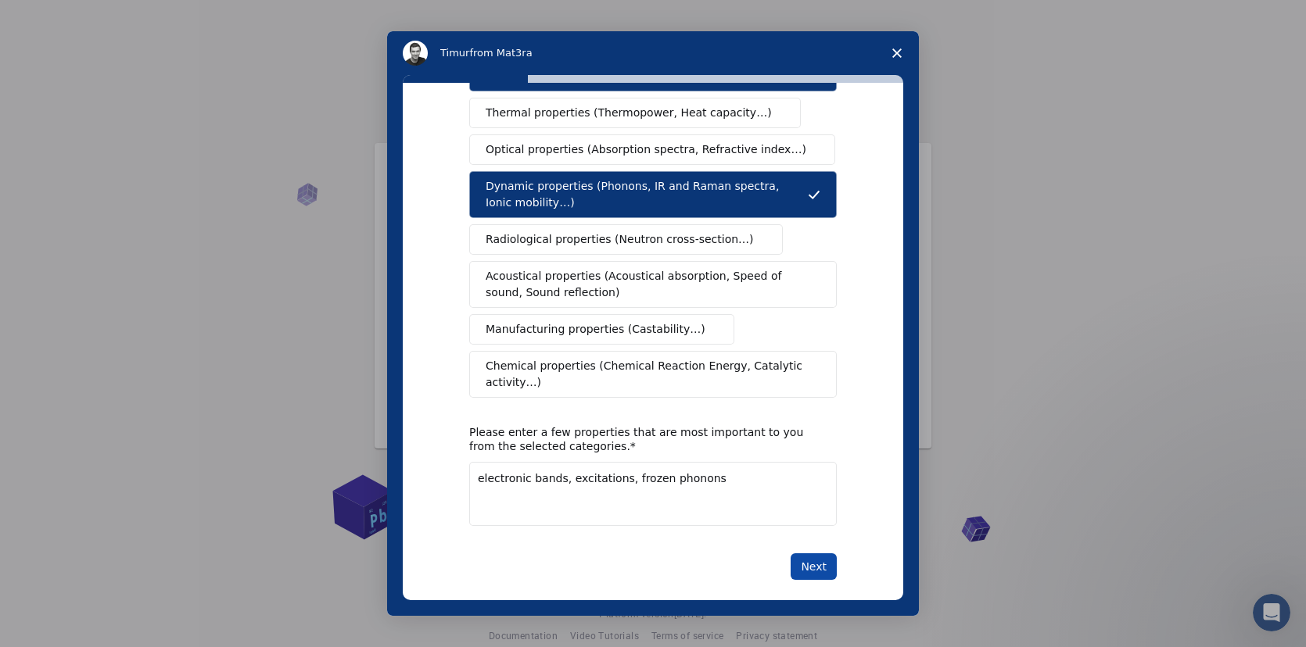
type textarea "electronic bands, excitations, frozen phonons"
click at [803, 554] on button "Next" at bounding box center [813, 567] width 46 height 27
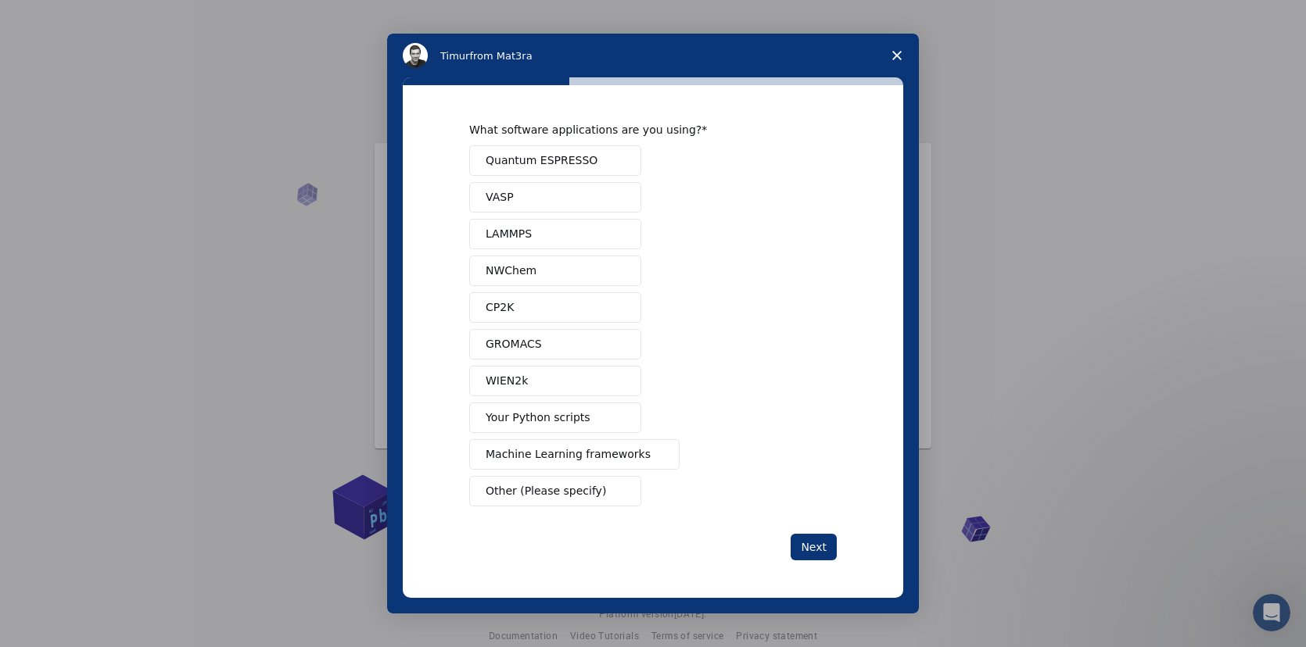
scroll to position [0, 0]
click at [609, 160] on button "Quantum ESPRESSO" at bounding box center [555, 160] width 172 height 30
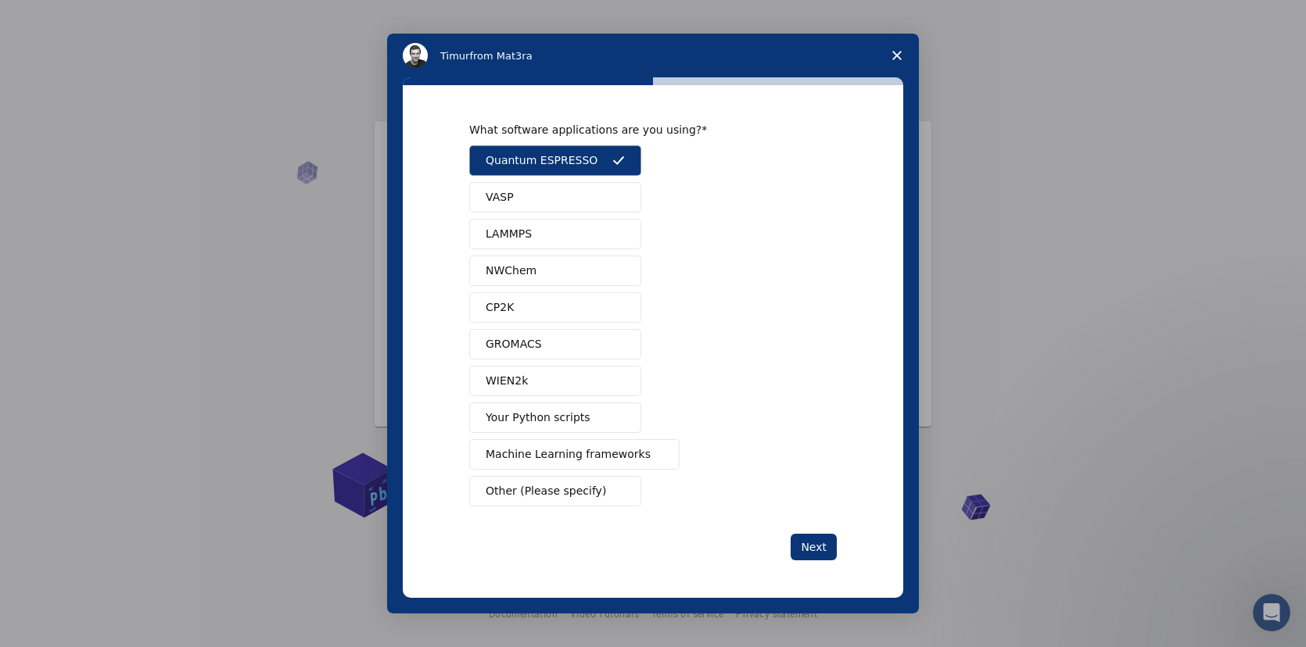
scroll to position [34, 0]
click at [564, 341] on button "GROMACS" at bounding box center [555, 344] width 172 height 30
click at [563, 385] on button "WIEN2k" at bounding box center [555, 381] width 172 height 30
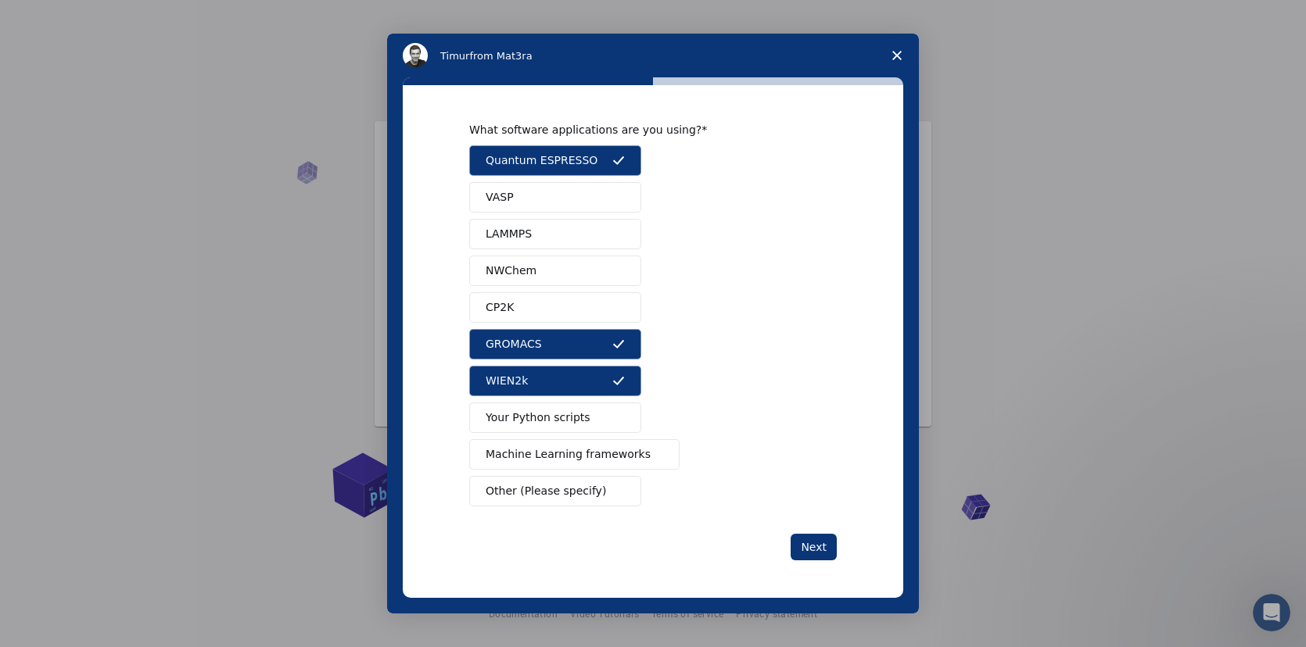
click at [567, 496] on span "Other (Please specify)" at bounding box center [546, 491] width 120 height 16
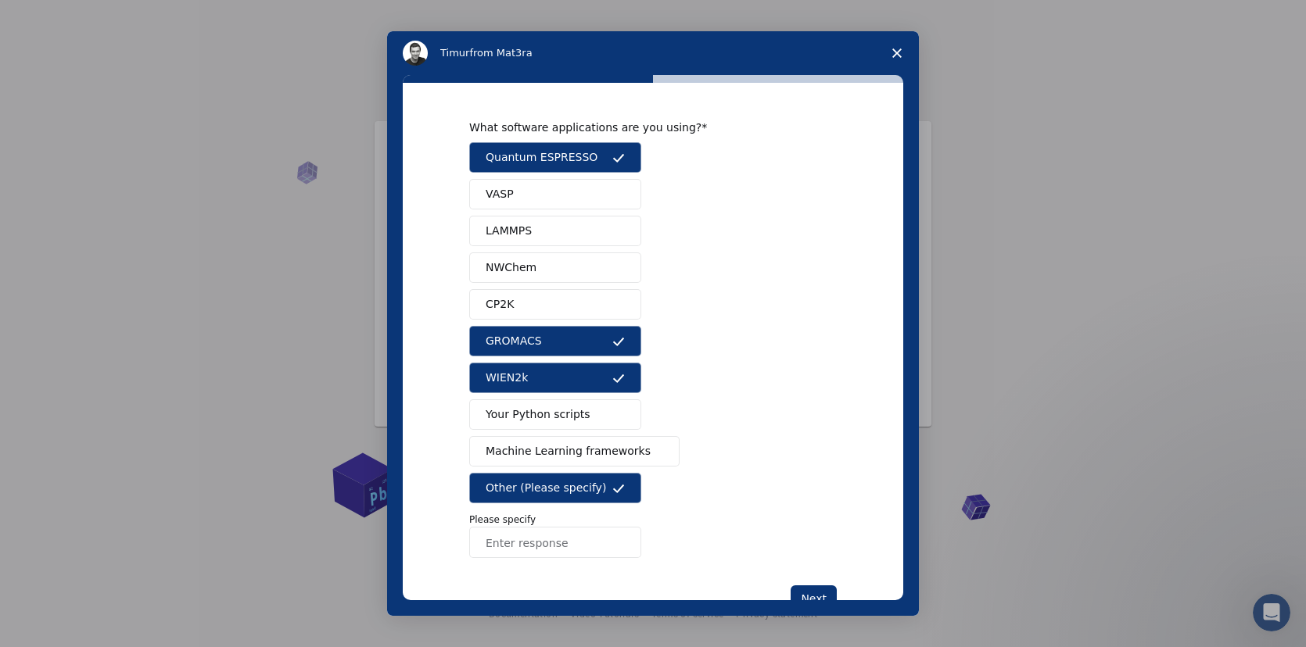
click at [546, 548] on input "Enter response" at bounding box center [555, 542] width 172 height 31
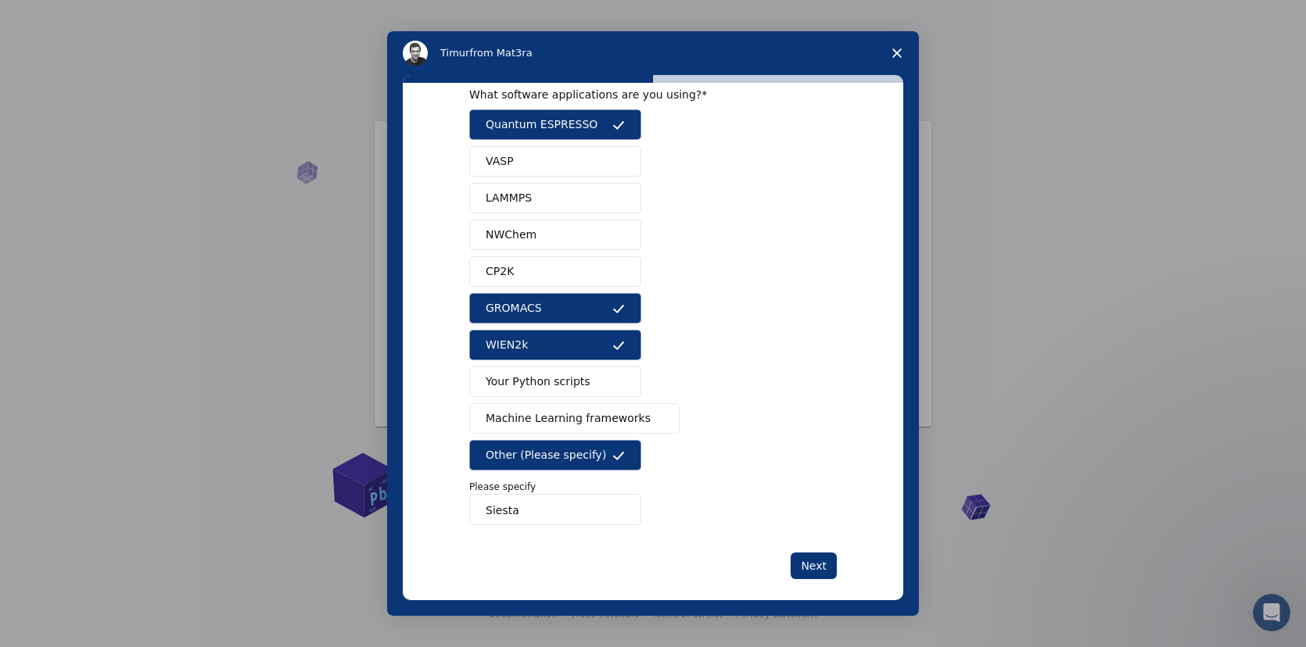
scroll to position [49, 0]
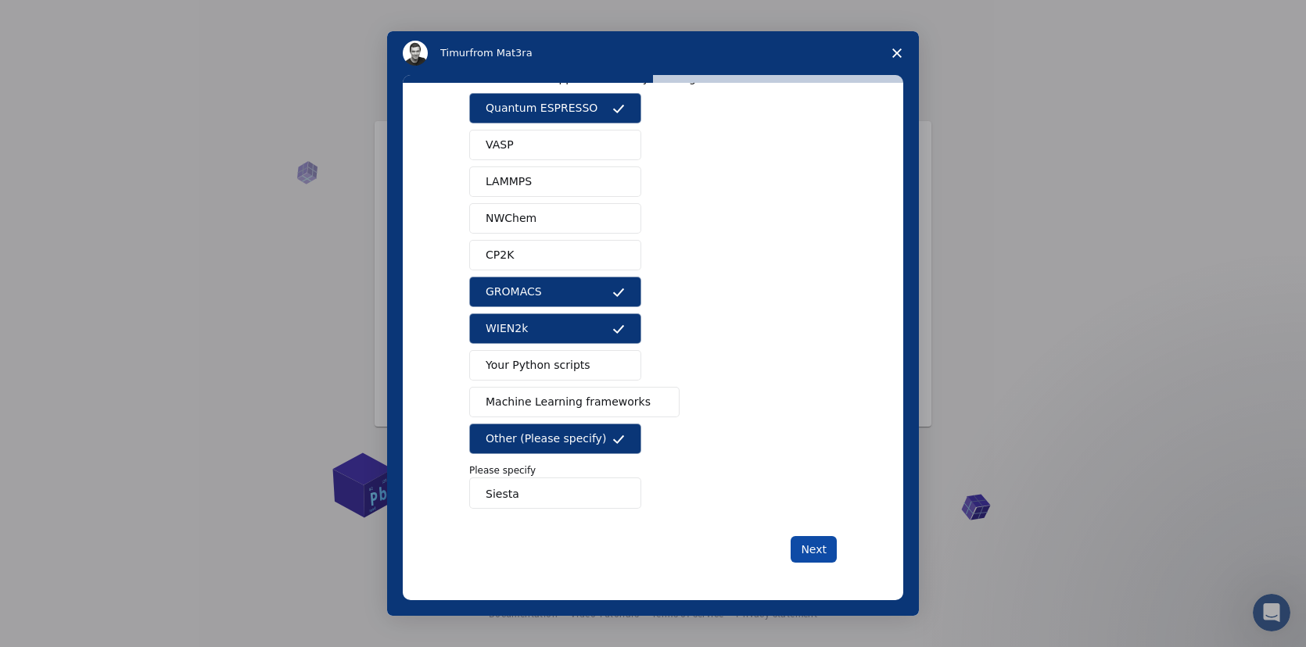
type input "Siesta"
click at [815, 546] on button "Next" at bounding box center [813, 549] width 46 height 27
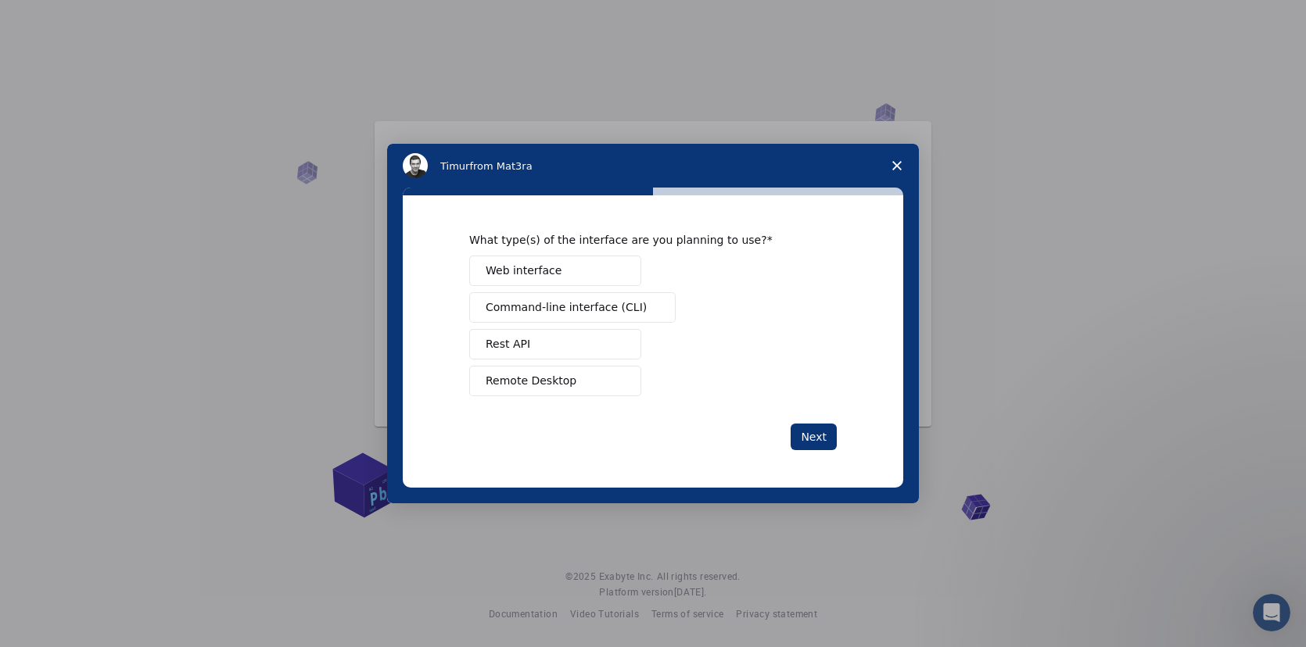
click at [595, 303] on span "Command-line interface (CLI)" at bounding box center [566, 307] width 161 height 16
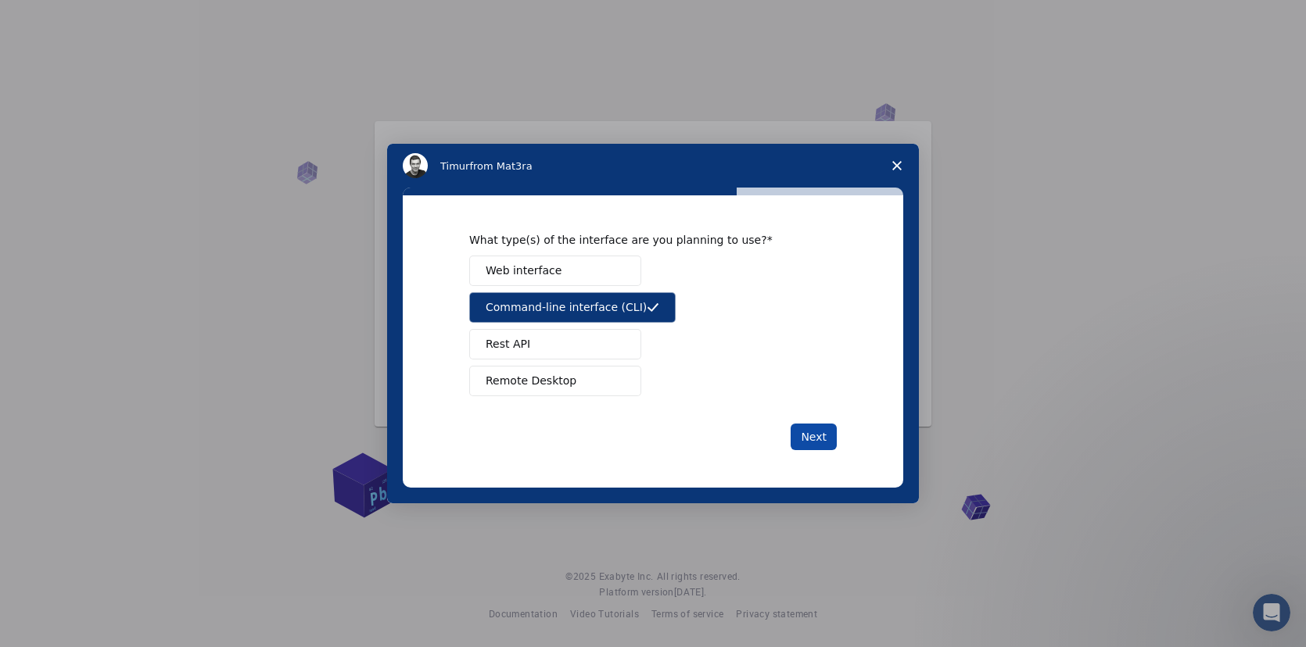
click at [815, 437] on button "Next" at bounding box center [813, 437] width 46 height 27
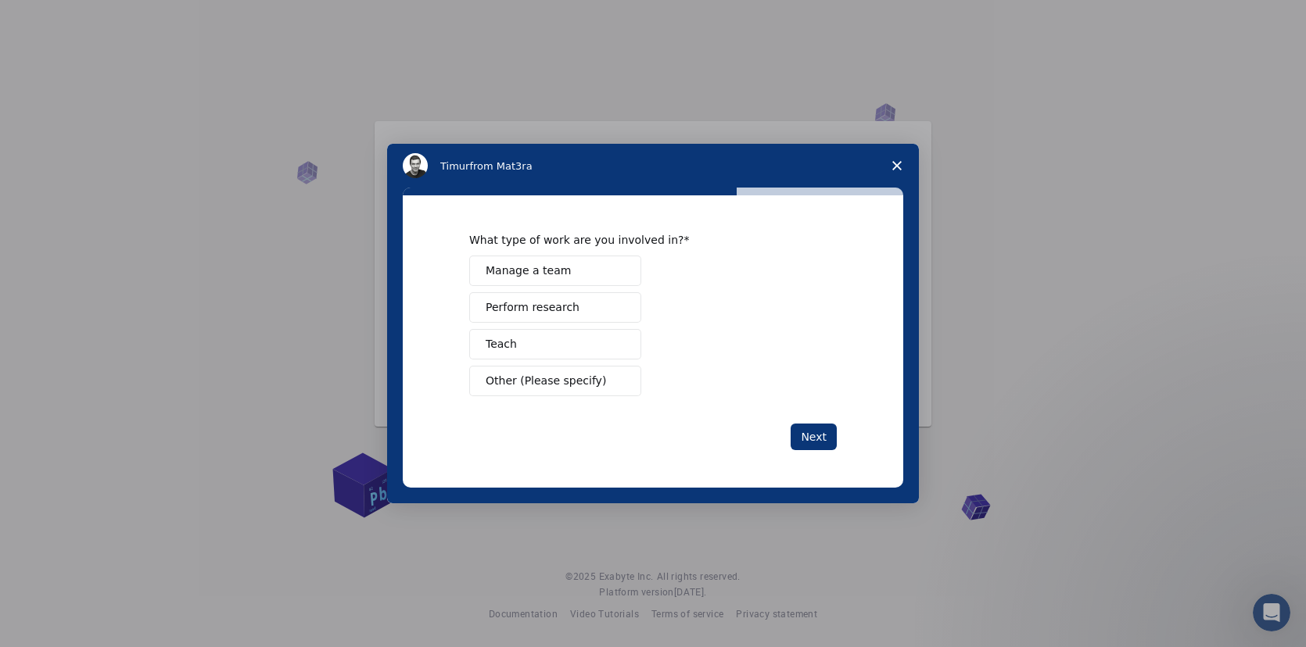
click at [568, 342] on button "Teach" at bounding box center [555, 344] width 172 height 30
click at [594, 310] on button "Perform research" at bounding box center [555, 307] width 172 height 30
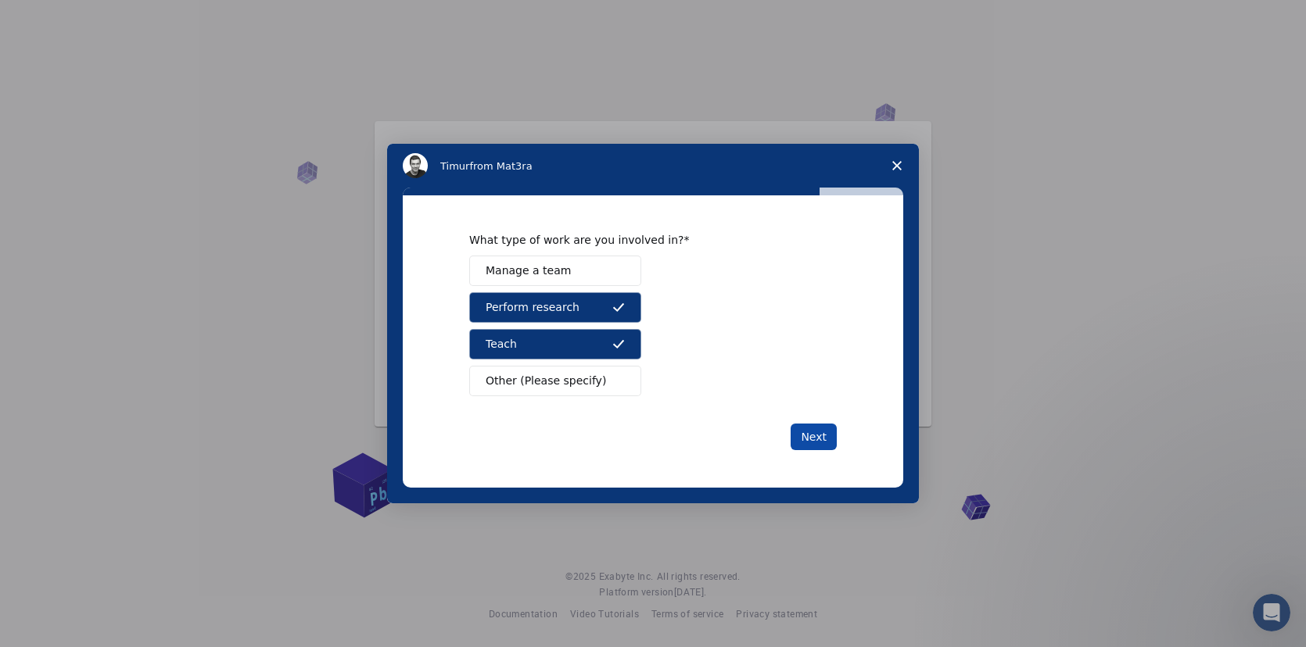
click at [821, 444] on button "Next" at bounding box center [813, 437] width 46 height 27
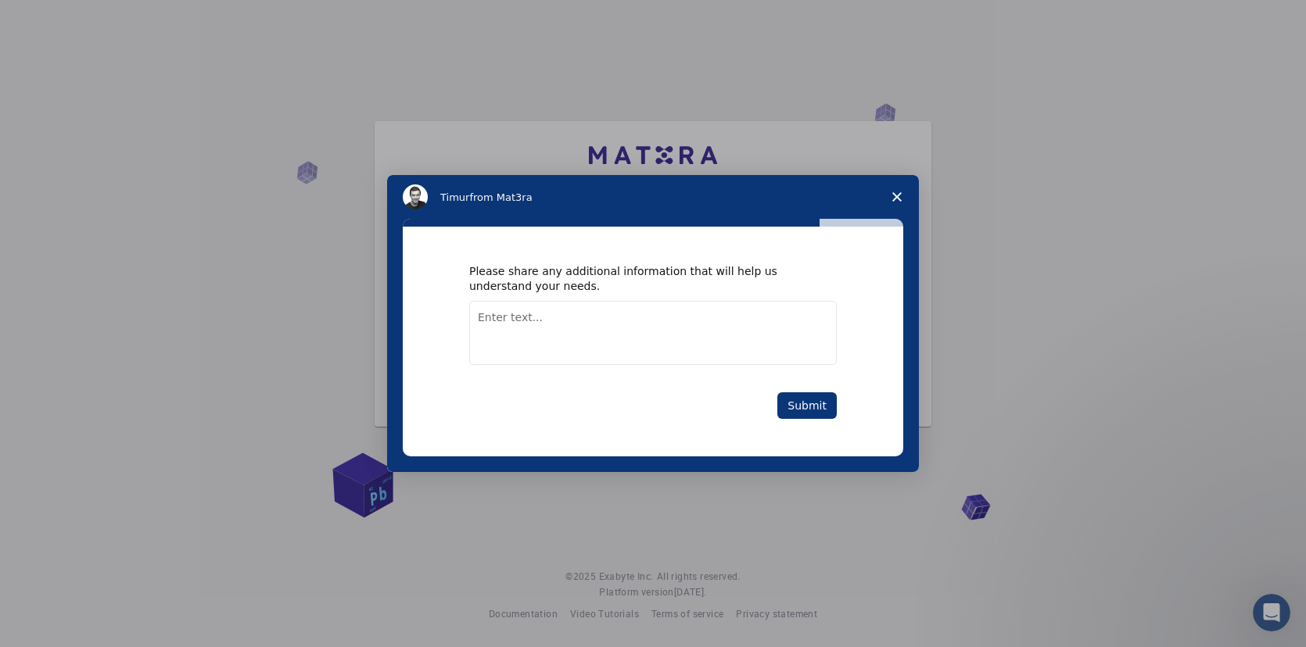
click at [701, 324] on textarea "Enter text..." at bounding box center [652, 333] width 367 height 64
click at [647, 320] on textarea "I need an example of a DFT code for teaching students" at bounding box center [652, 333] width 367 height 64
click at [478, 337] on textarea "I need an example of a DFT code to be suggested to students for teaching studen…" at bounding box center [652, 333] width 367 height 64
click at [622, 338] on textarea "I need an example of a DFT code to be suggested to students for hands-n teachin…" at bounding box center [652, 333] width 367 height 64
click at [513, 339] on textarea "I need an example of a DFT code to be suggested to students for hands-n teachin…" at bounding box center [652, 333] width 367 height 64
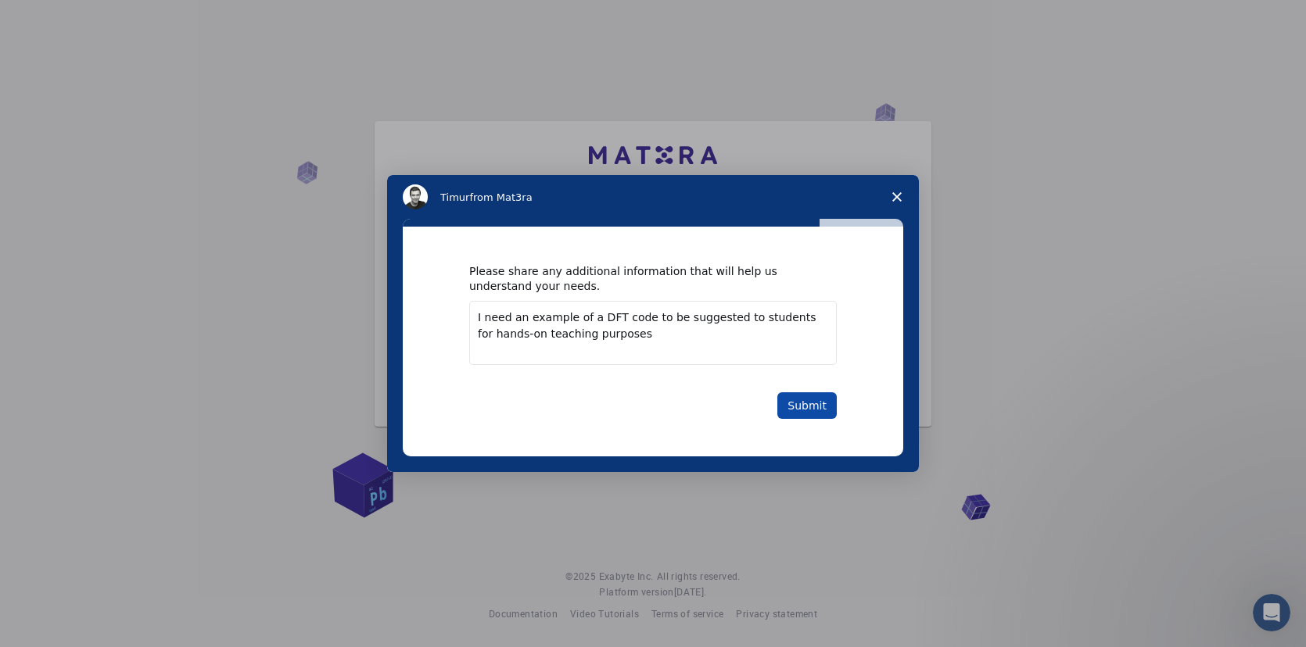
type textarea "I need an example of a DFT code to be suggested to students for hands-on teachi…"
click at [807, 407] on button "Submit" at bounding box center [806, 405] width 59 height 27
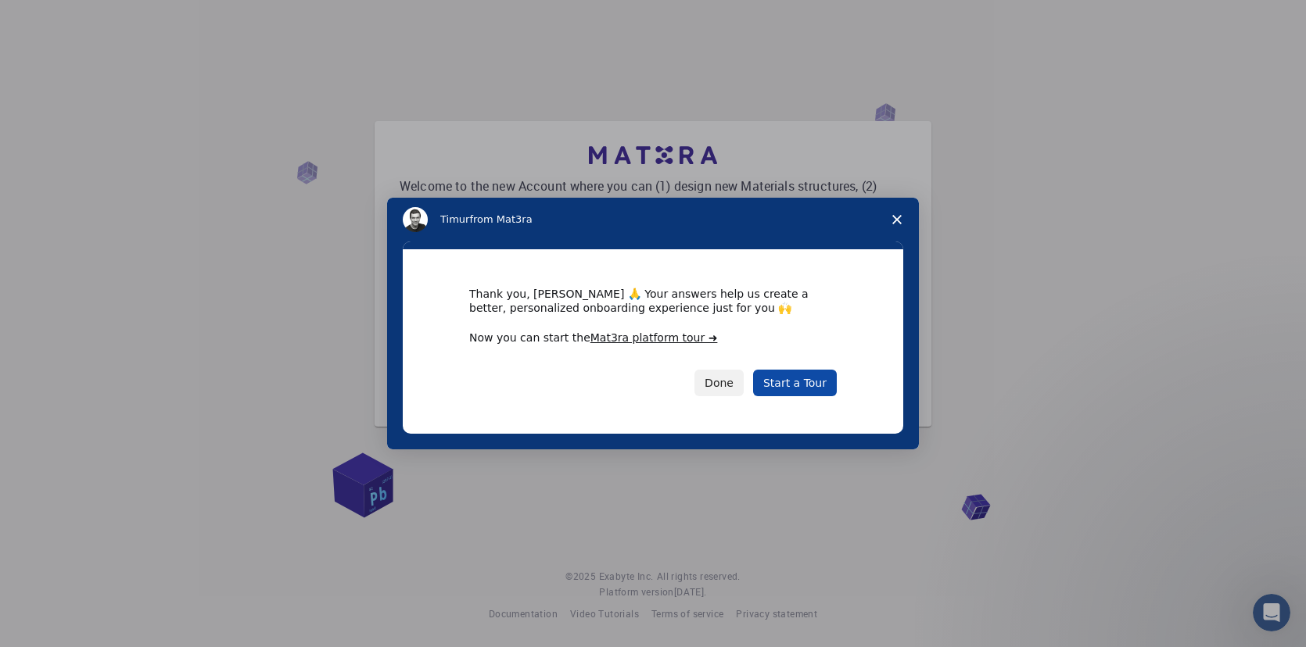
click at [801, 385] on link "Start a Tour" at bounding box center [795, 383] width 84 height 27
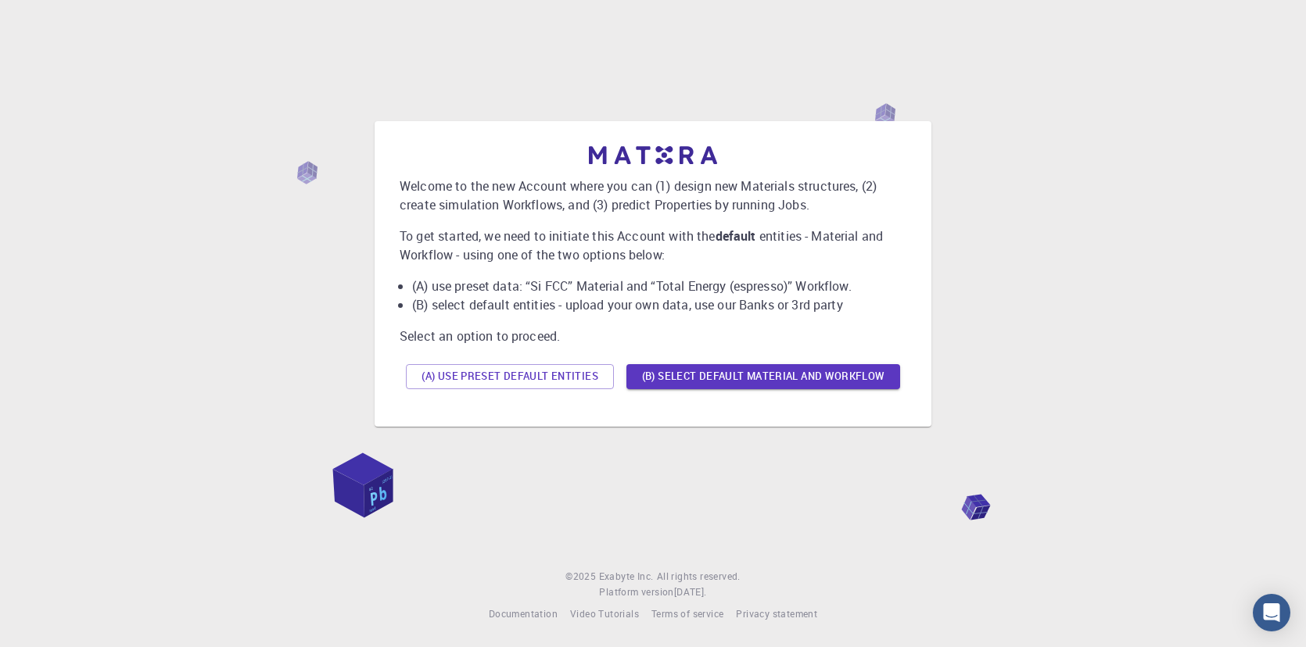
scroll to position [34, 0]
